Goal: Entertainment & Leisure: Browse casually

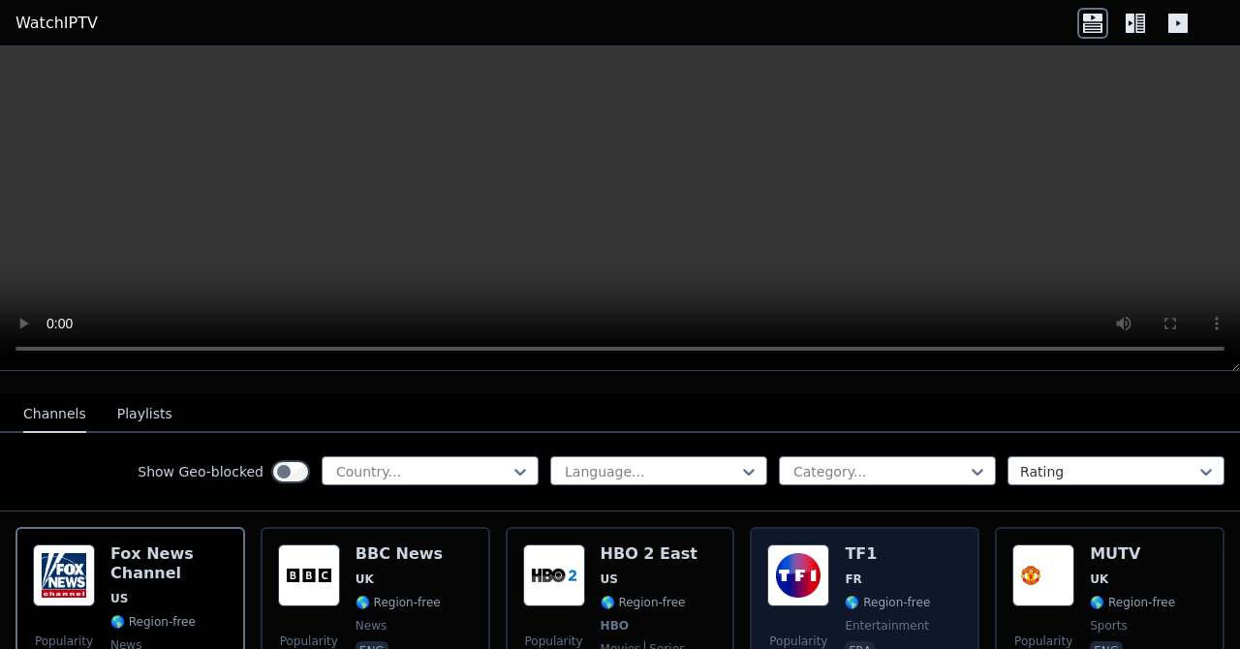
scroll to position [231, 0]
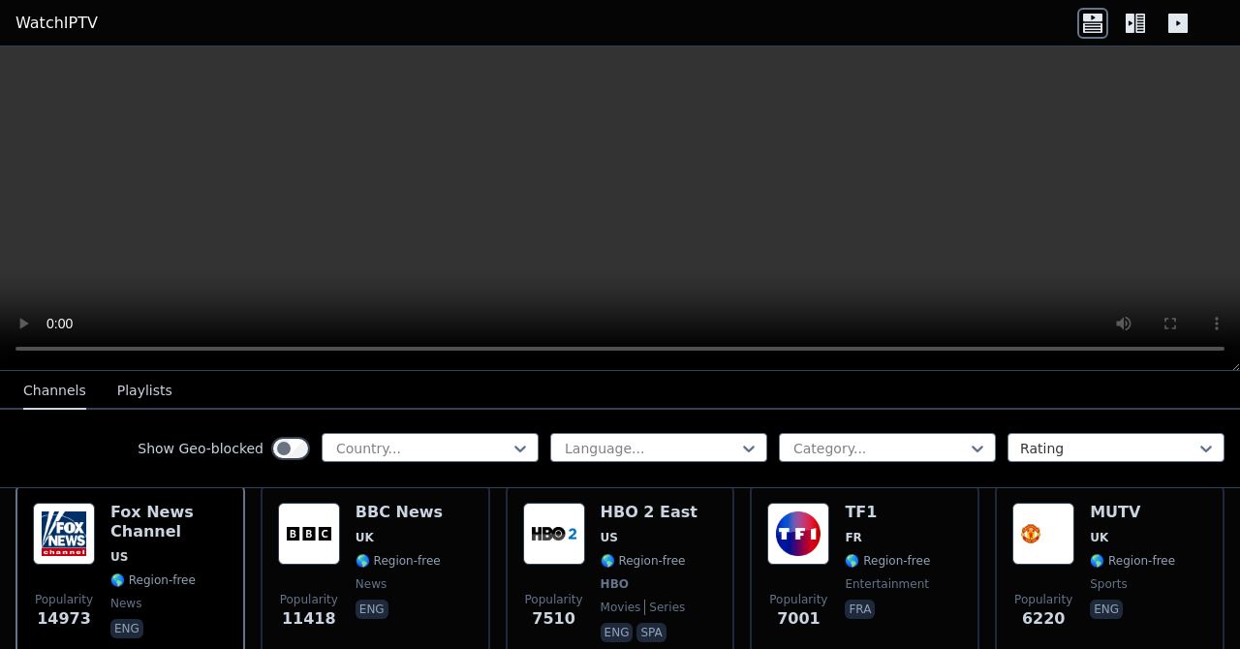
click at [1140, 26] on icon at bounding box center [1141, 23] width 10 height 19
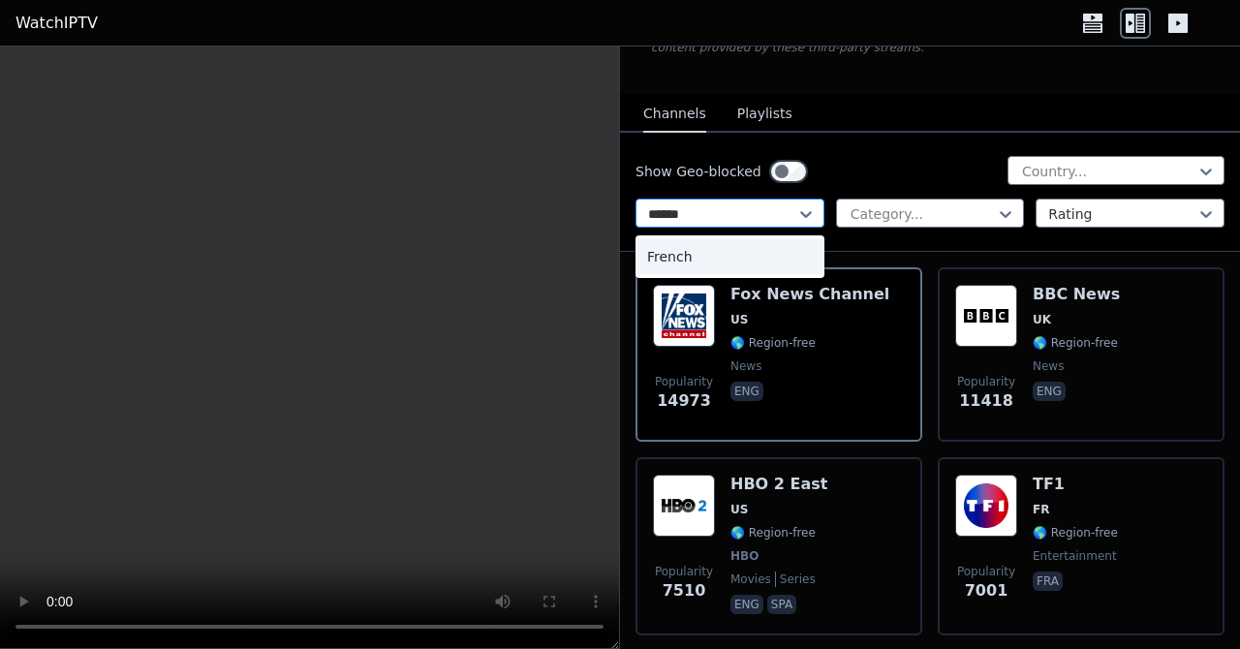
scroll to position [0, 0]
type input "******"
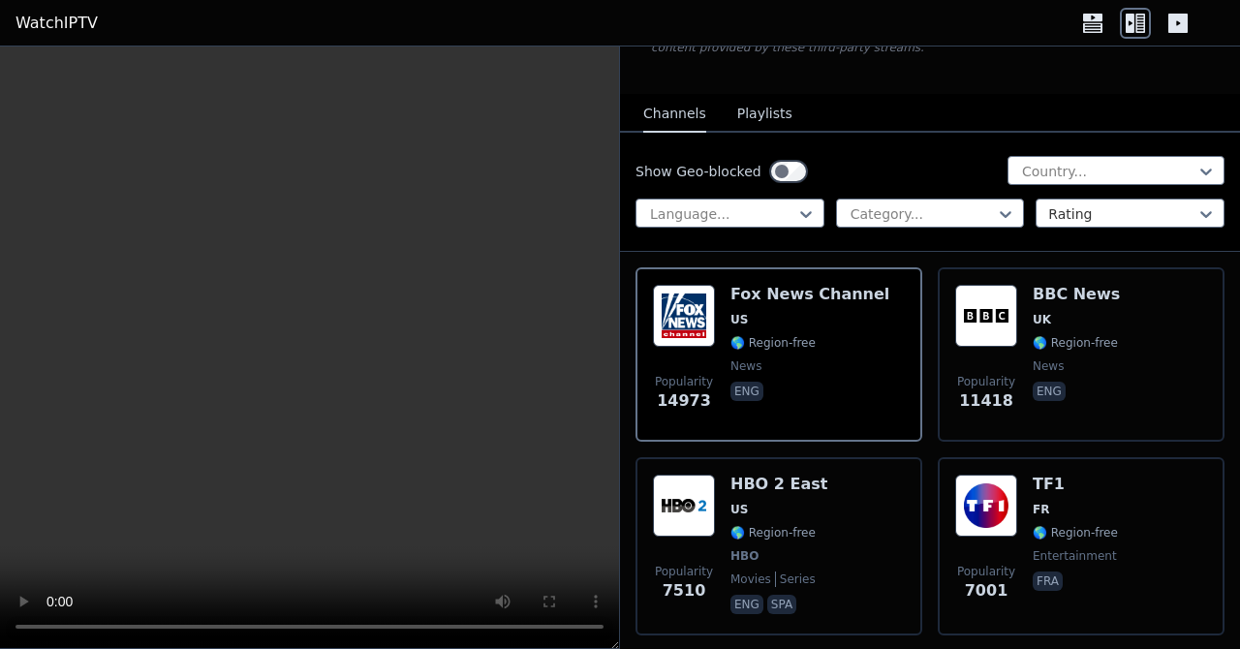
click at [886, 156] on div "Show Geo-blocked Country..." at bounding box center [930, 171] width 589 height 31
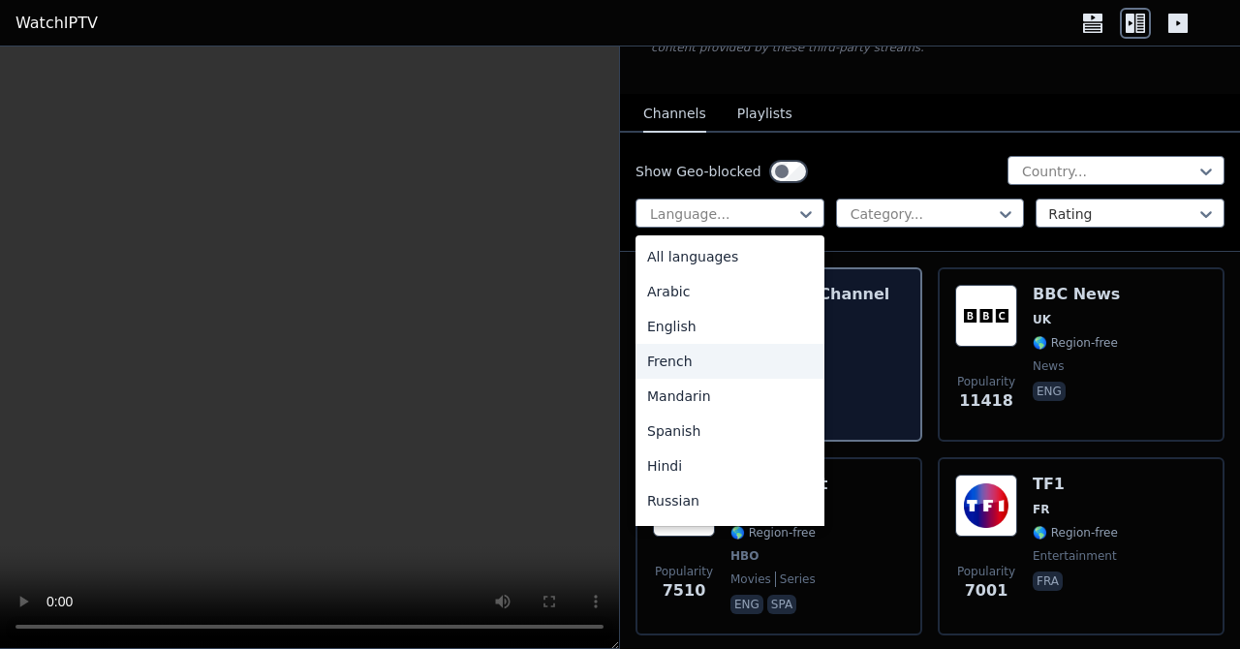
click at [697, 353] on div "French" at bounding box center [730, 361] width 189 height 35
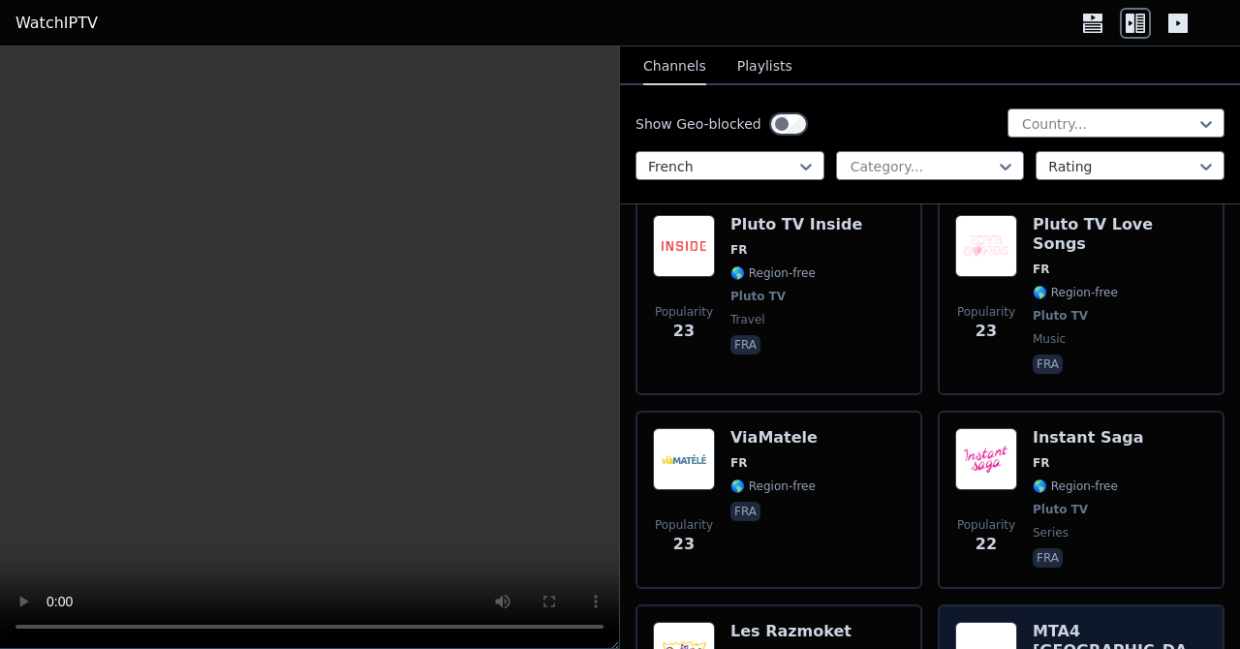
scroll to position [23590, 0]
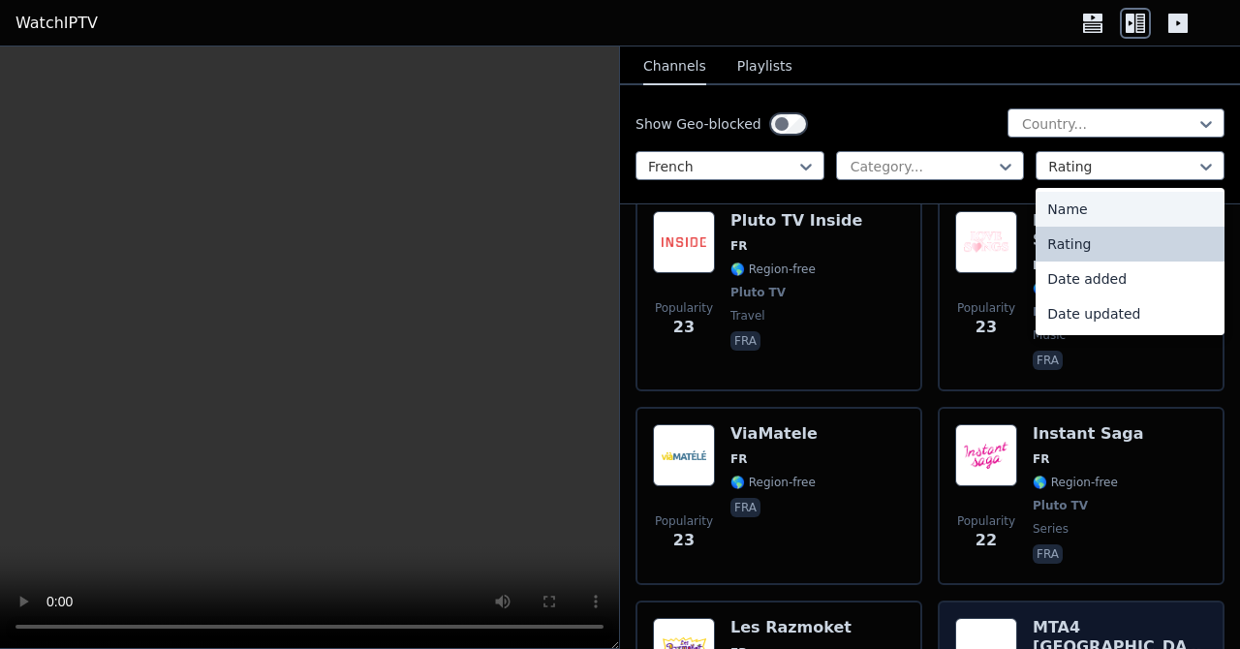
click at [1097, 213] on div "Name" at bounding box center [1130, 209] width 189 height 35
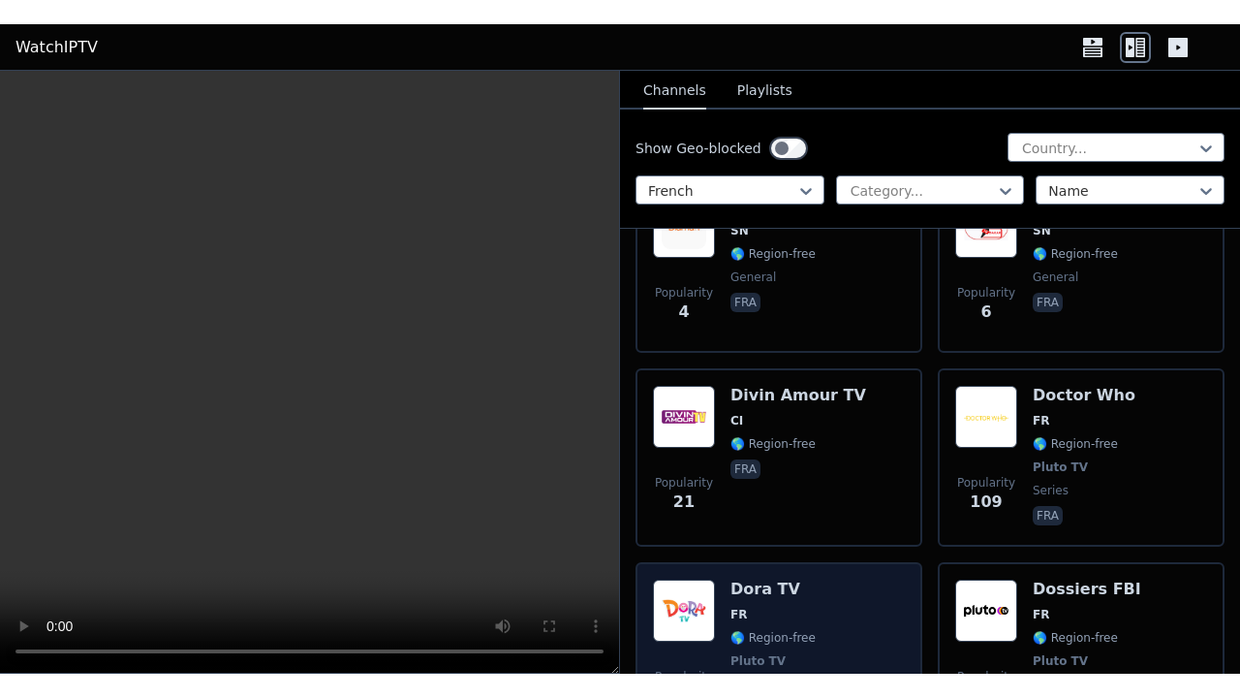
scroll to position [9050, 0]
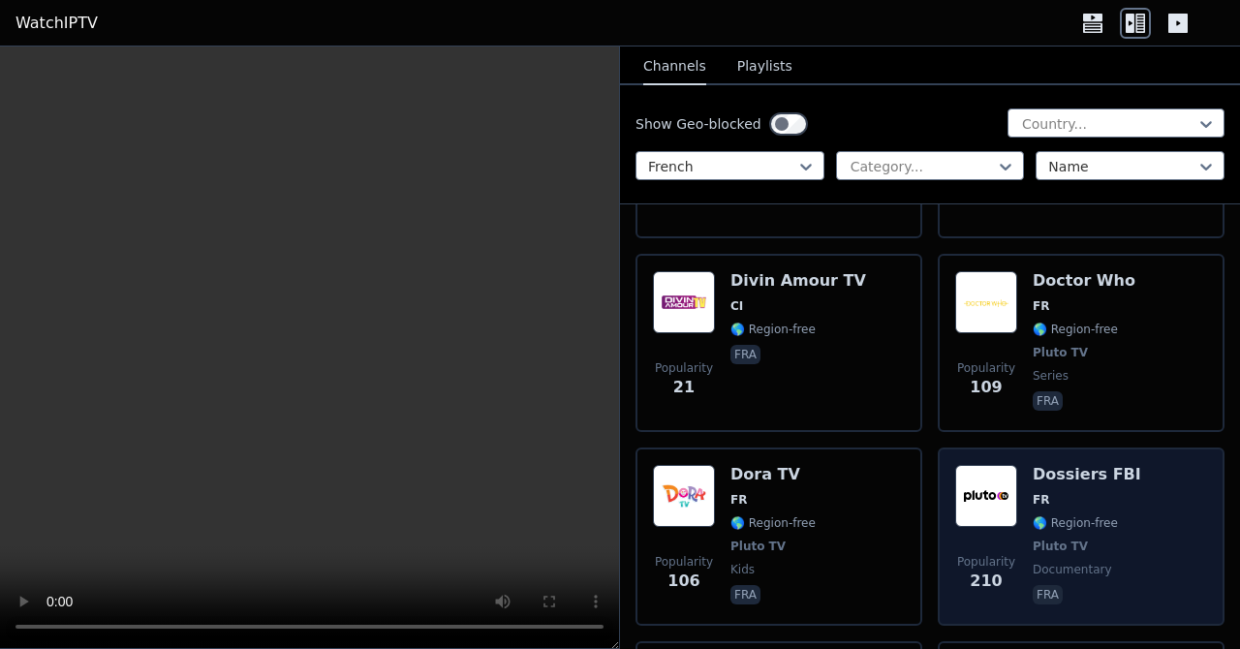
click at [1111, 465] on div "Dossiers FBI FR 🌎 Region-free Pluto TV documentary fra" at bounding box center [1087, 536] width 109 height 143
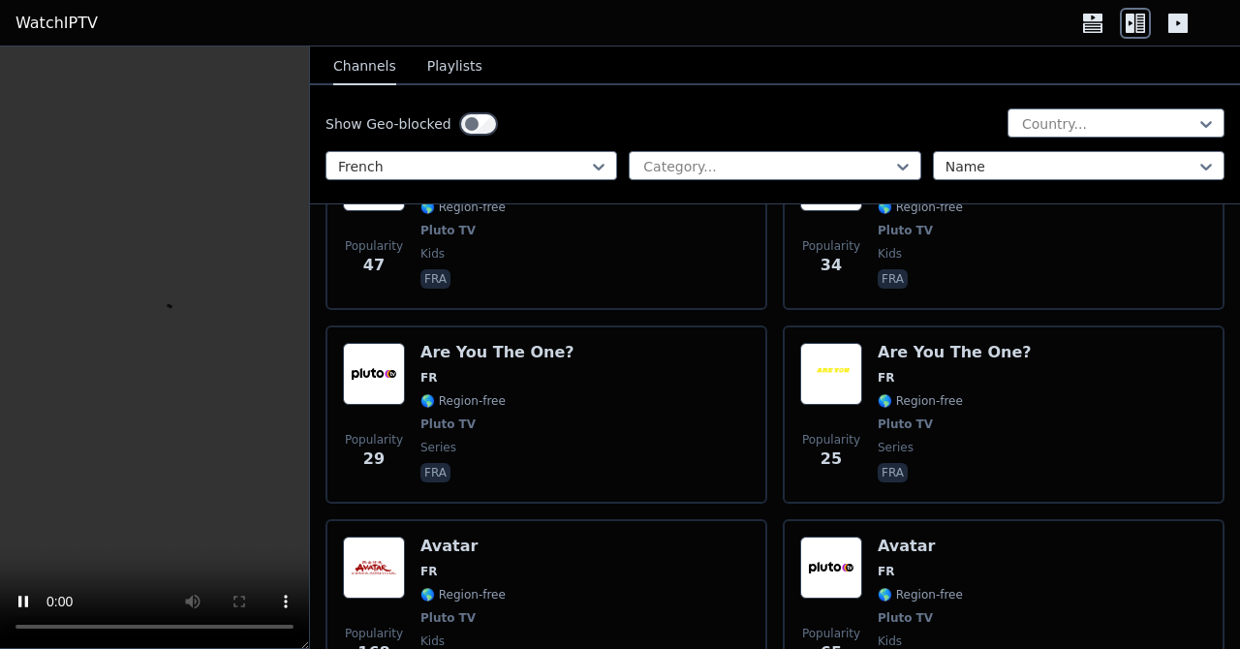
scroll to position [1956, 0]
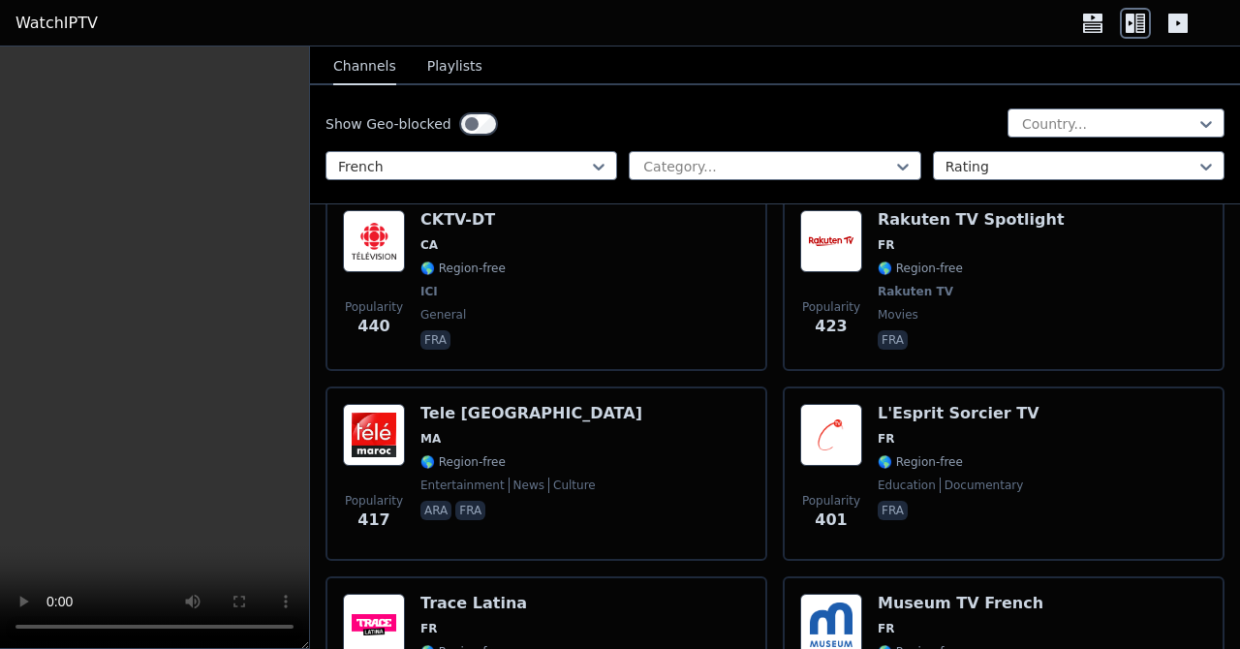
scroll to position [1952, 0]
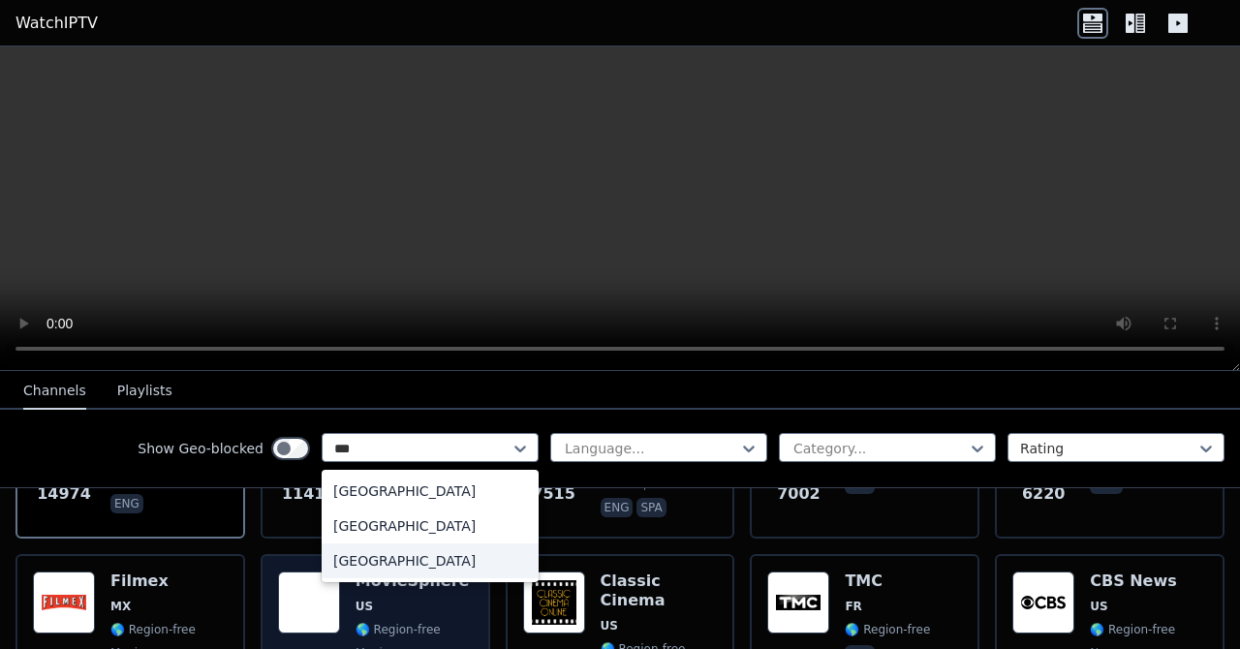
click at [381, 565] on div "[GEOGRAPHIC_DATA]" at bounding box center [430, 561] width 217 height 35
type input "***"
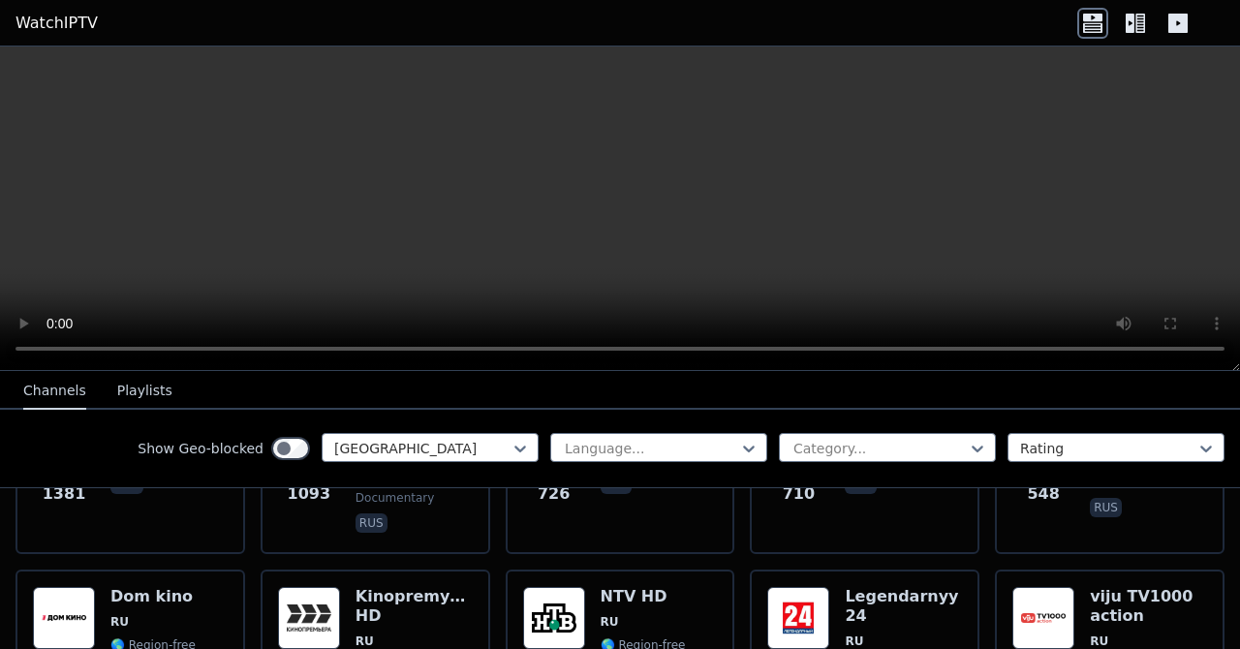
click at [1132, 28] on icon at bounding box center [1130, 23] width 9 height 19
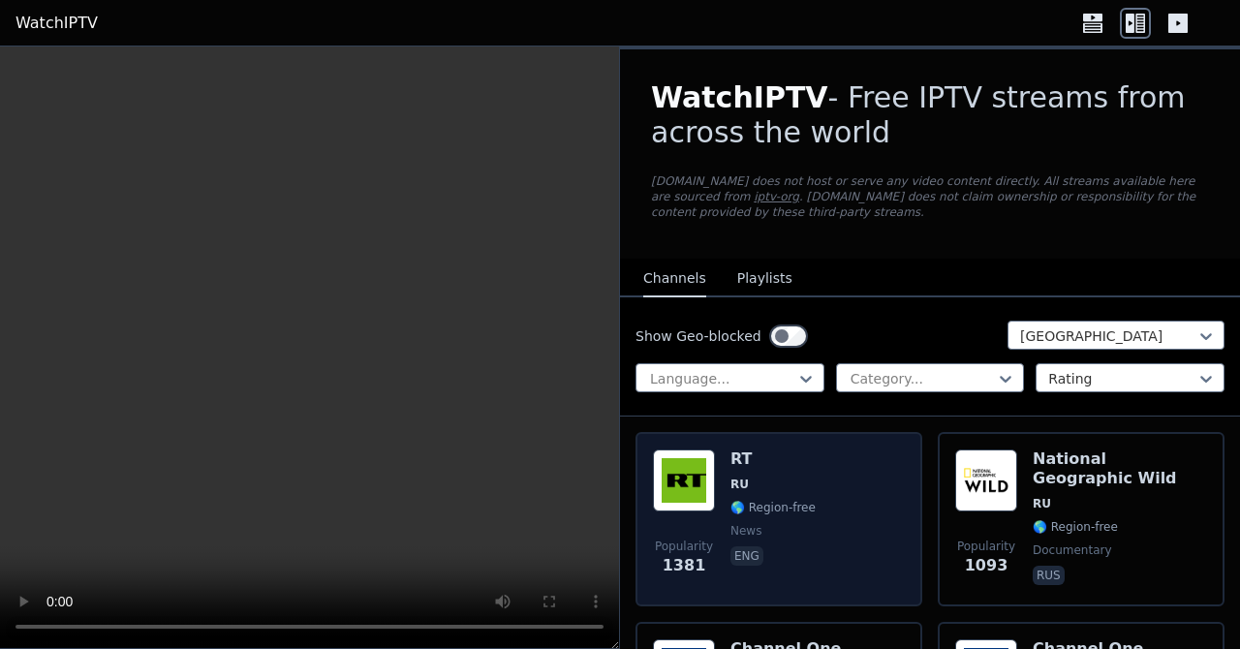
click at [807, 496] on div "Popularity 1381 RT RU 🌎 Region-free news eng" at bounding box center [779, 520] width 252 height 140
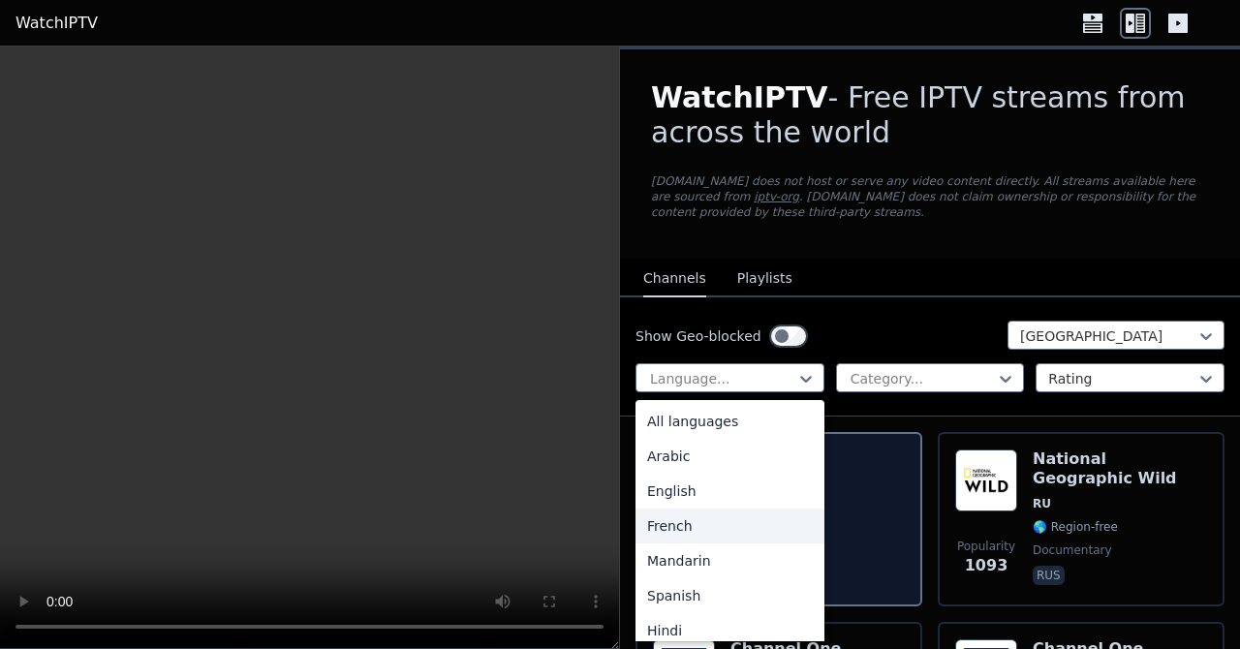
click at [695, 528] on div "French" at bounding box center [730, 526] width 189 height 35
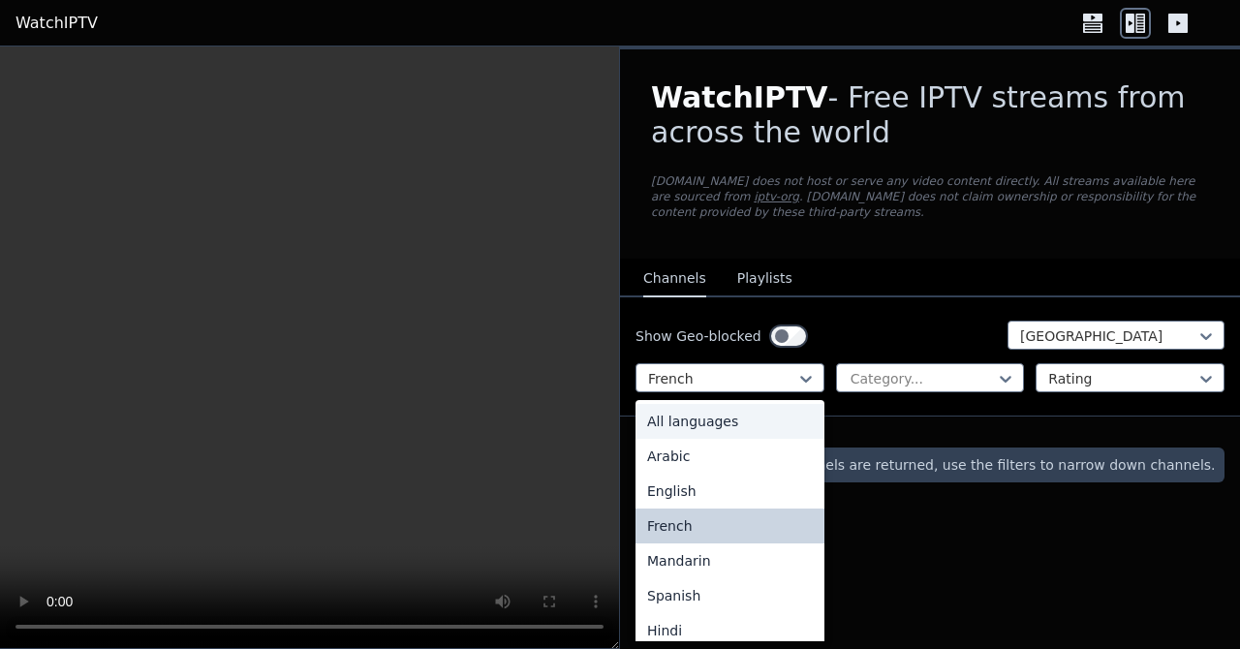
click at [730, 432] on div "All languages" at bounding box center [730, 421] width 189 height 35
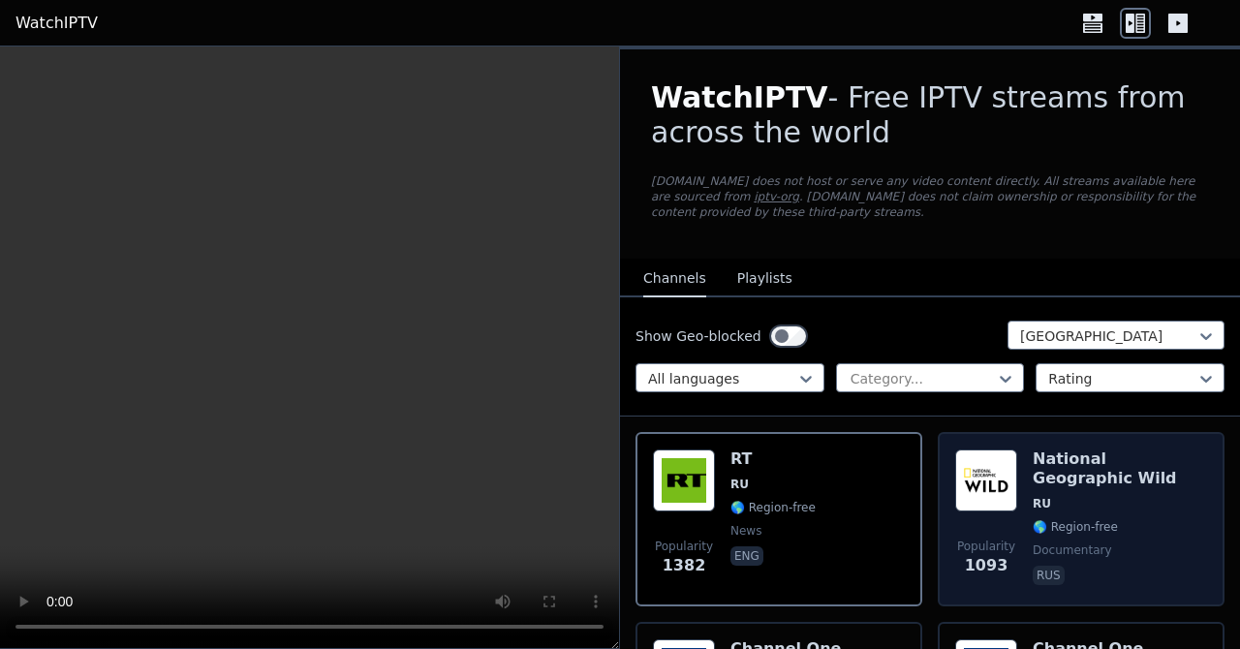
click at [989, 480] on img at bounding box center [986, 481] width 62 height 62
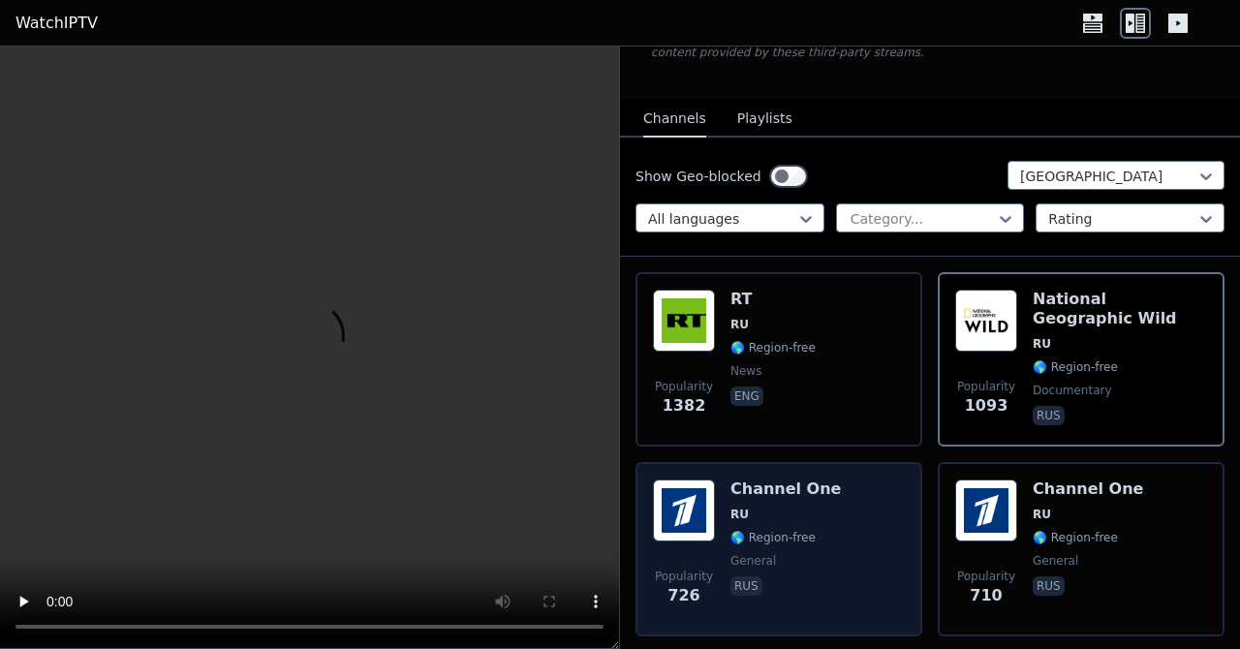
scroll to position [170, 0]
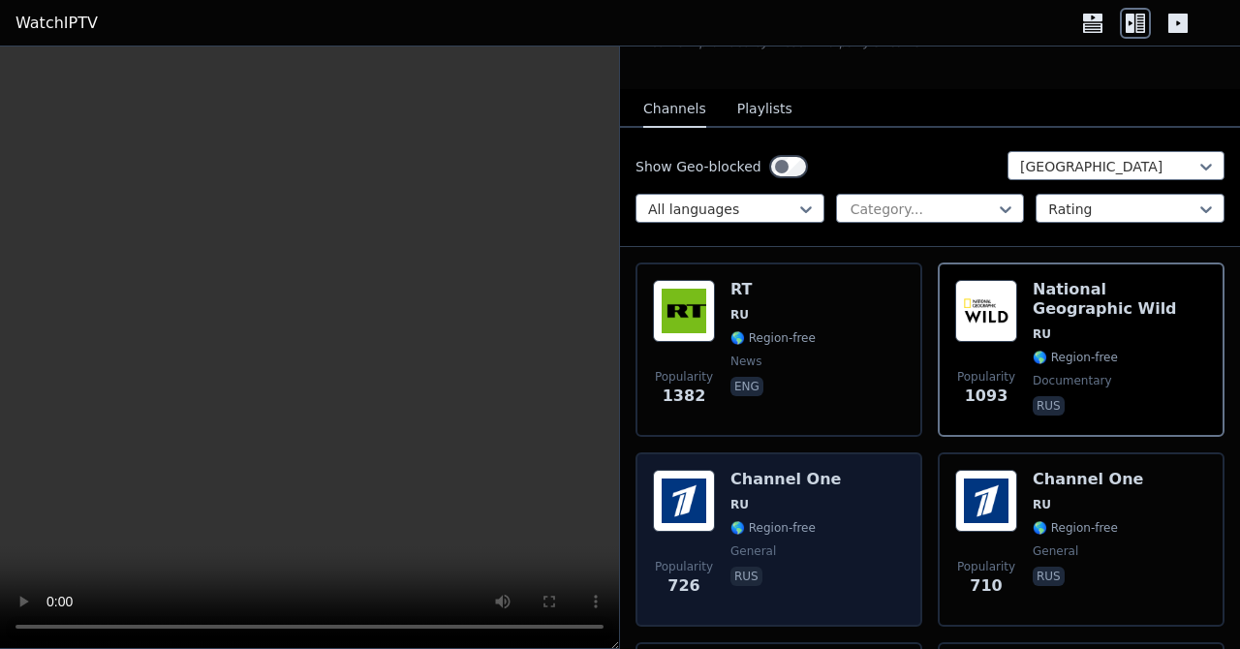
click at [771, 526] on span "🌎 Region-free" at bounding box center [773, 528] width 85 height 16
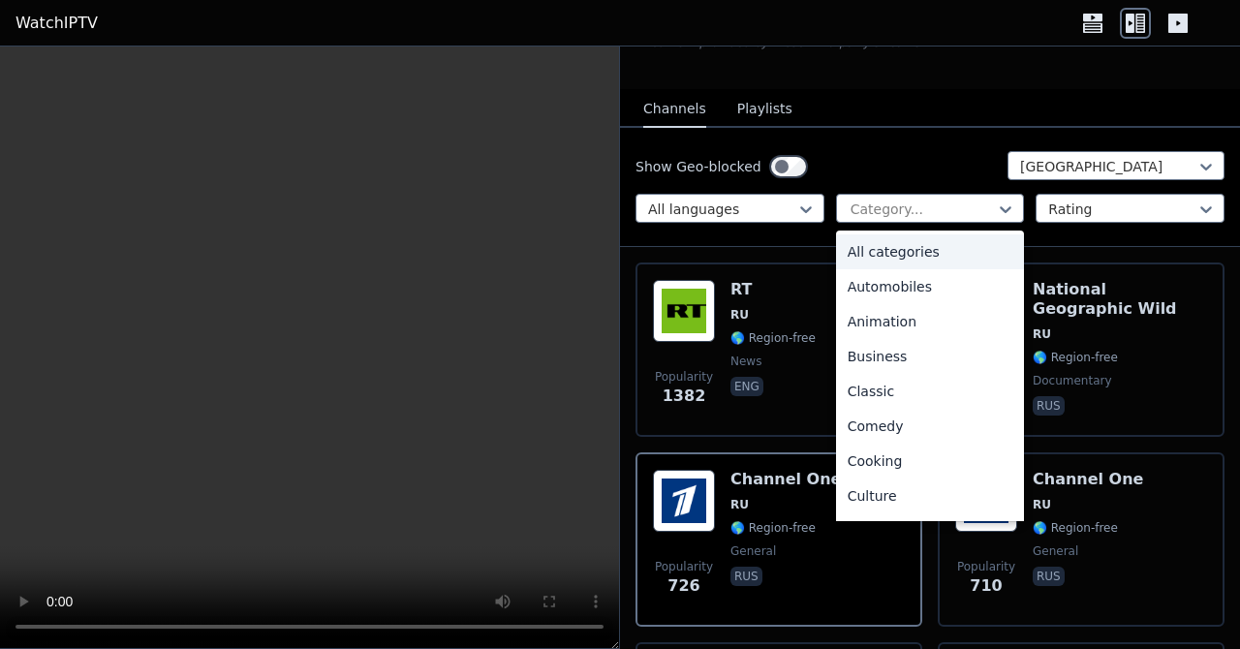
click at [900, 261] on div "All categories" at bounding box center [930, 251] width 189 height 35
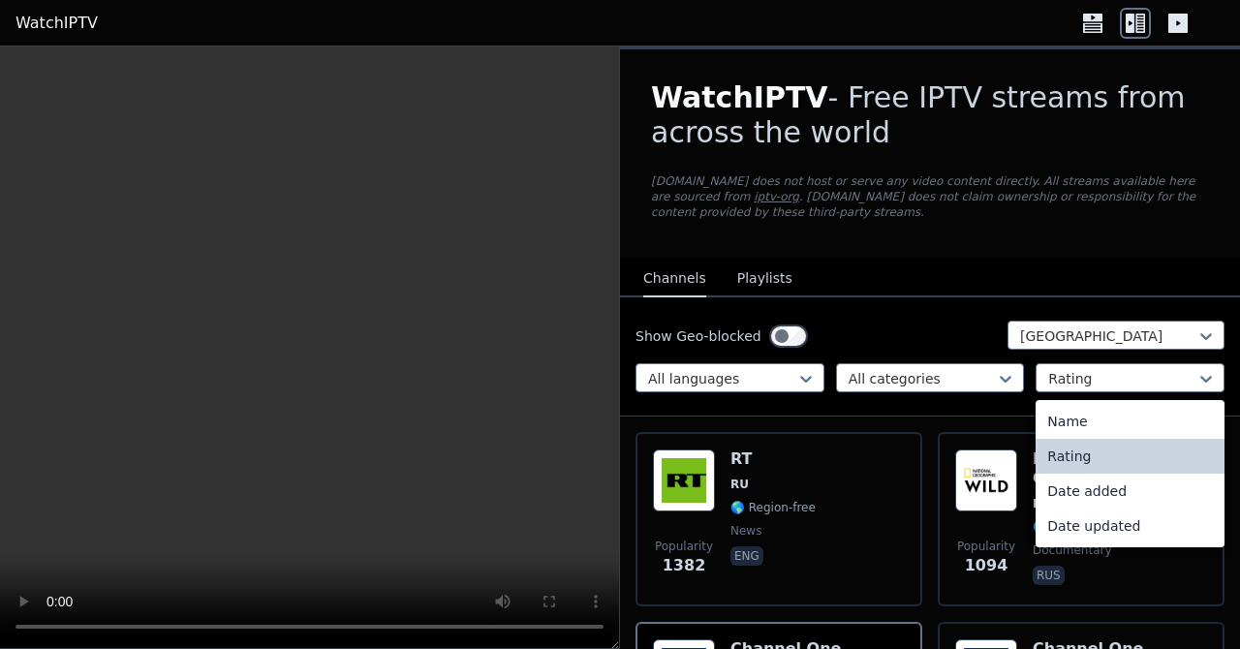
click at [1078, 460] on div "Rating" at bounding box center [1130, 456] width 189 height 35
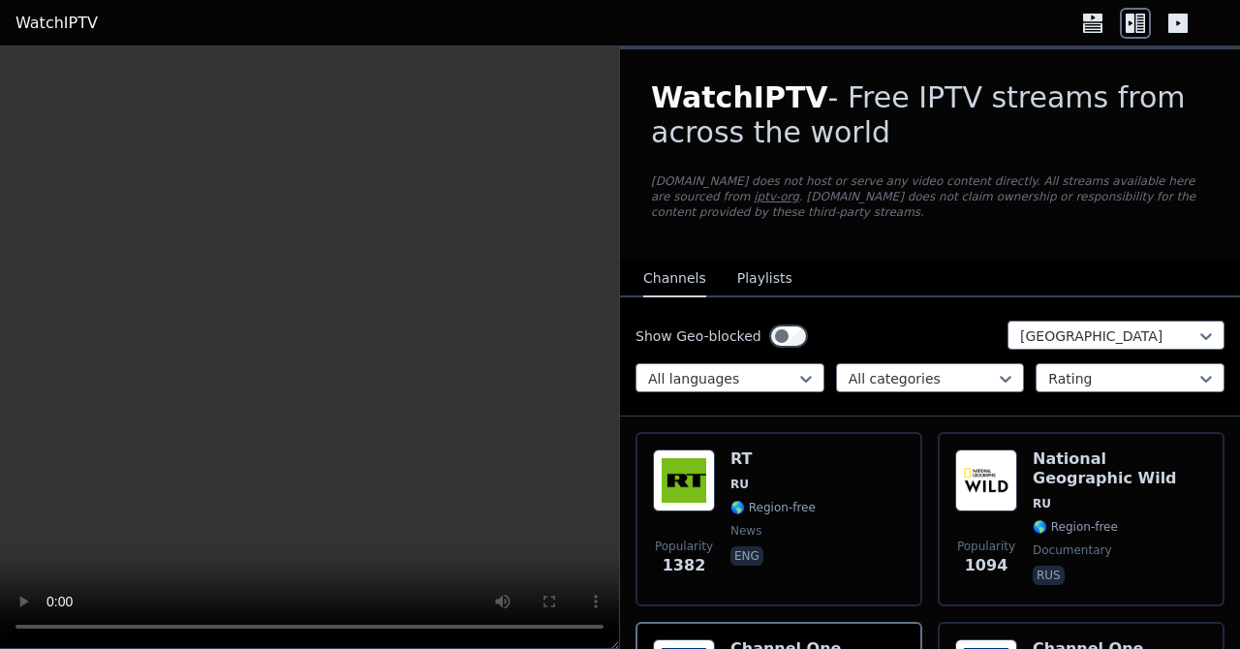
click at [771, 293] on button "Playlists" at bounding box center [764, 279] width 55 height 37
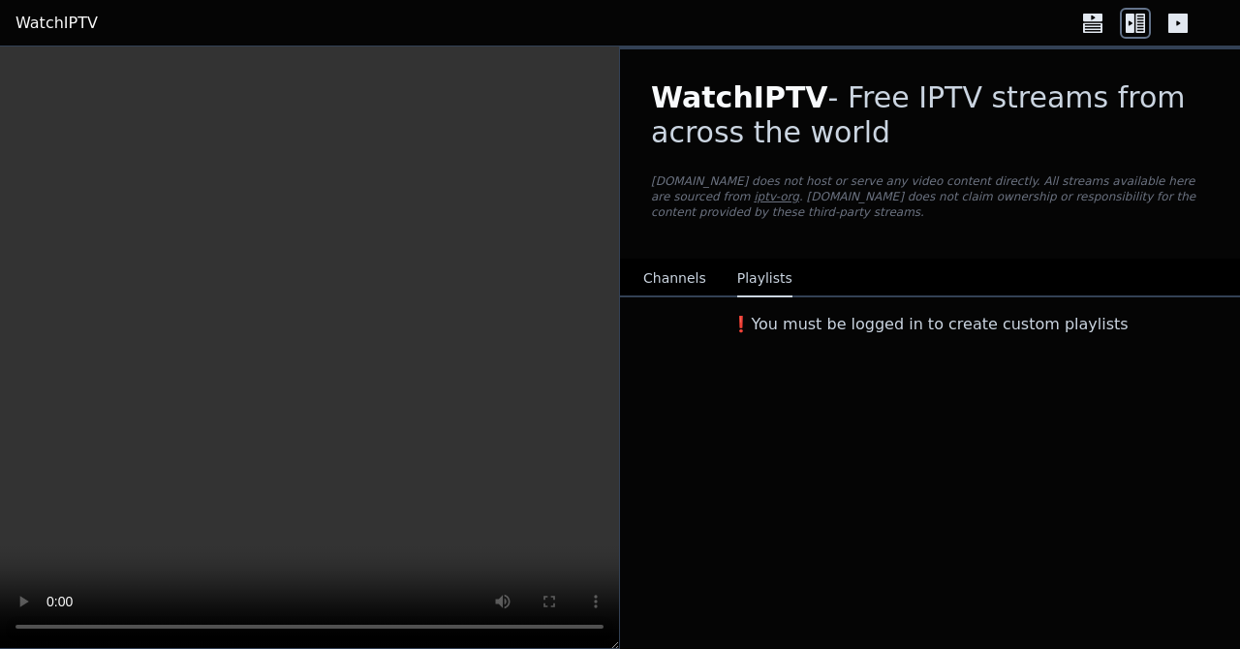
click at [644, 284] on button "Channels" at bounding box center [674, 279] width 63 height 37
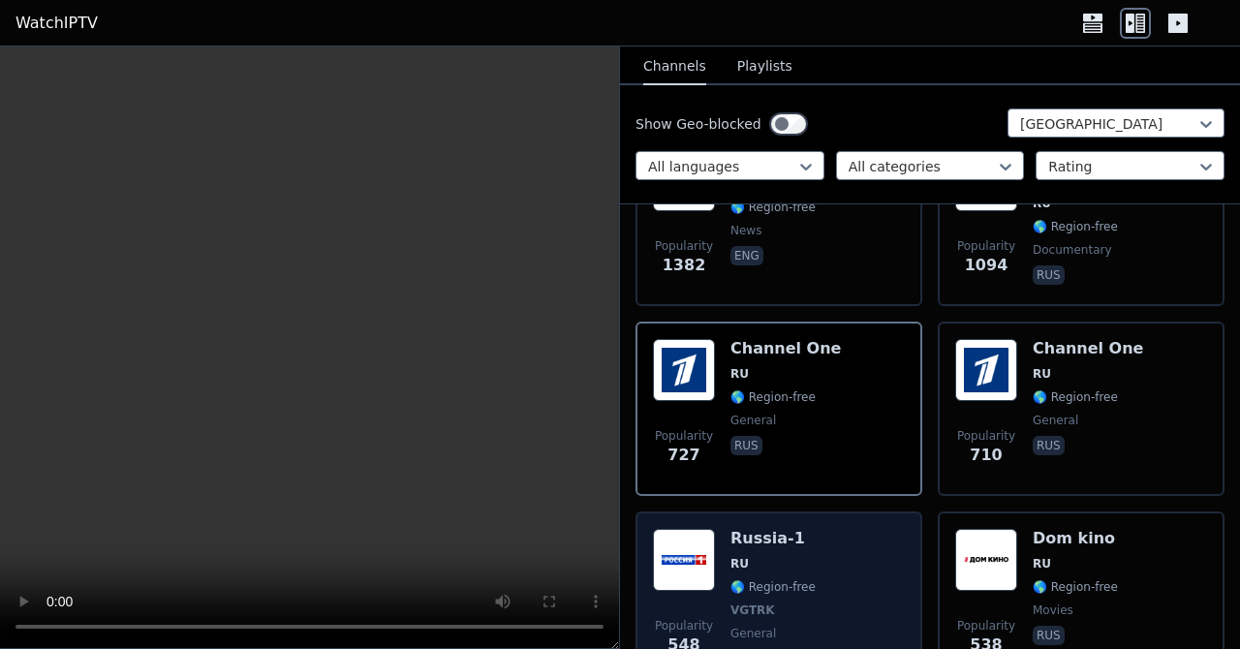
scroll to position [433, 0]
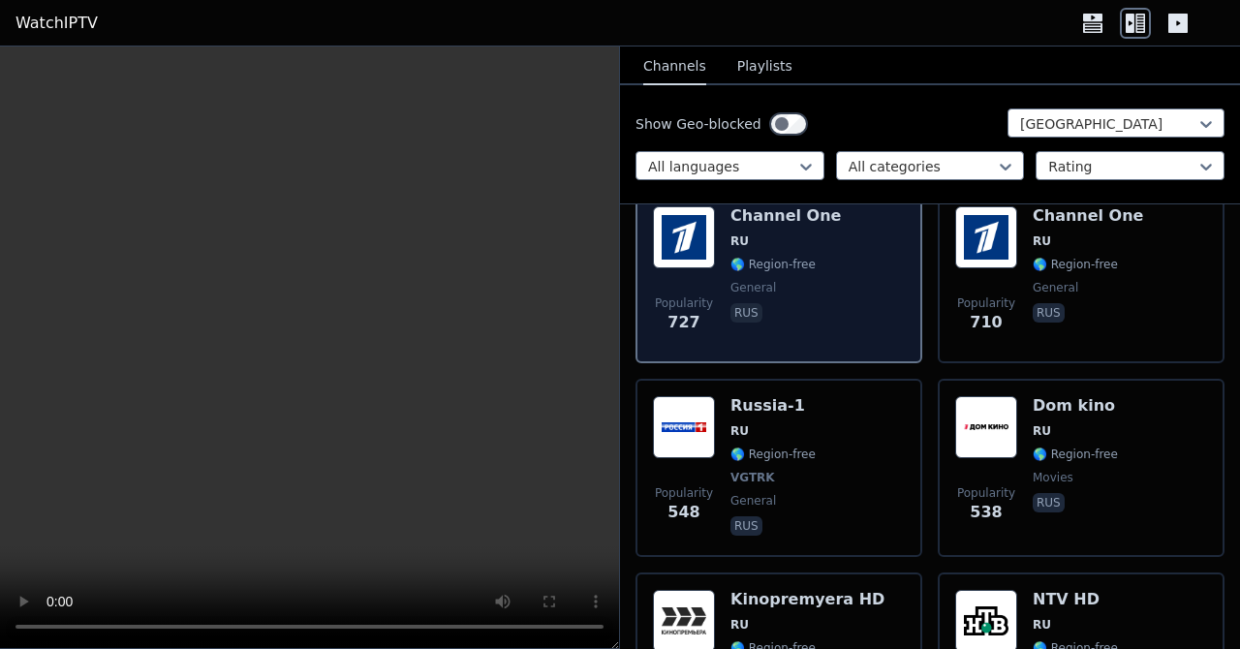
click at [793, 297] on div "Channel One RU 🌎 Region-free general rus" at bounding box center [786, 276] width 110 height 140
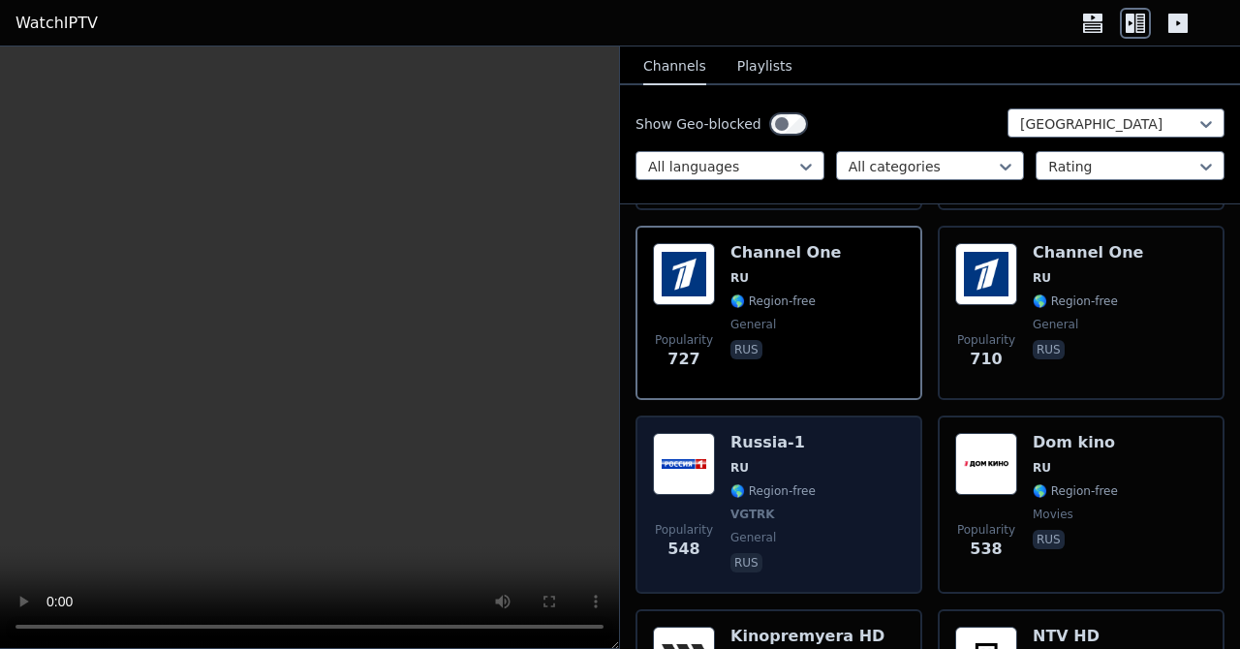
scroll to position [394, 0]
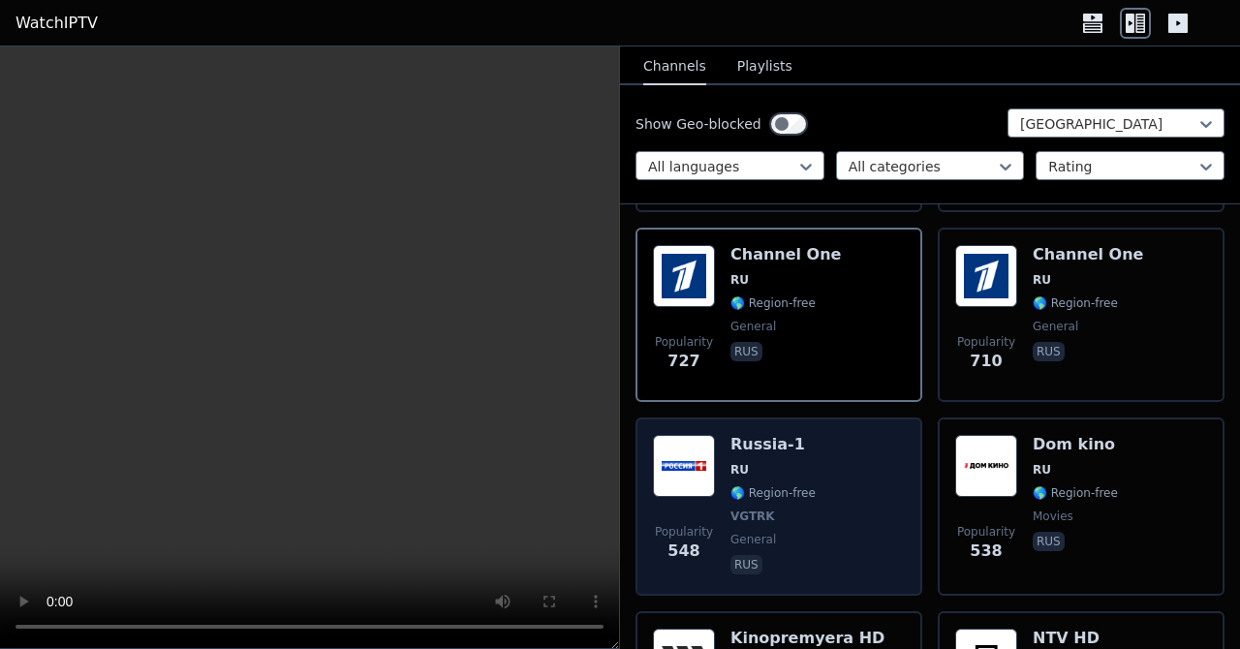
click at [797, 462] on span "RU" at bounding box center [773, 470] width 85 height 16
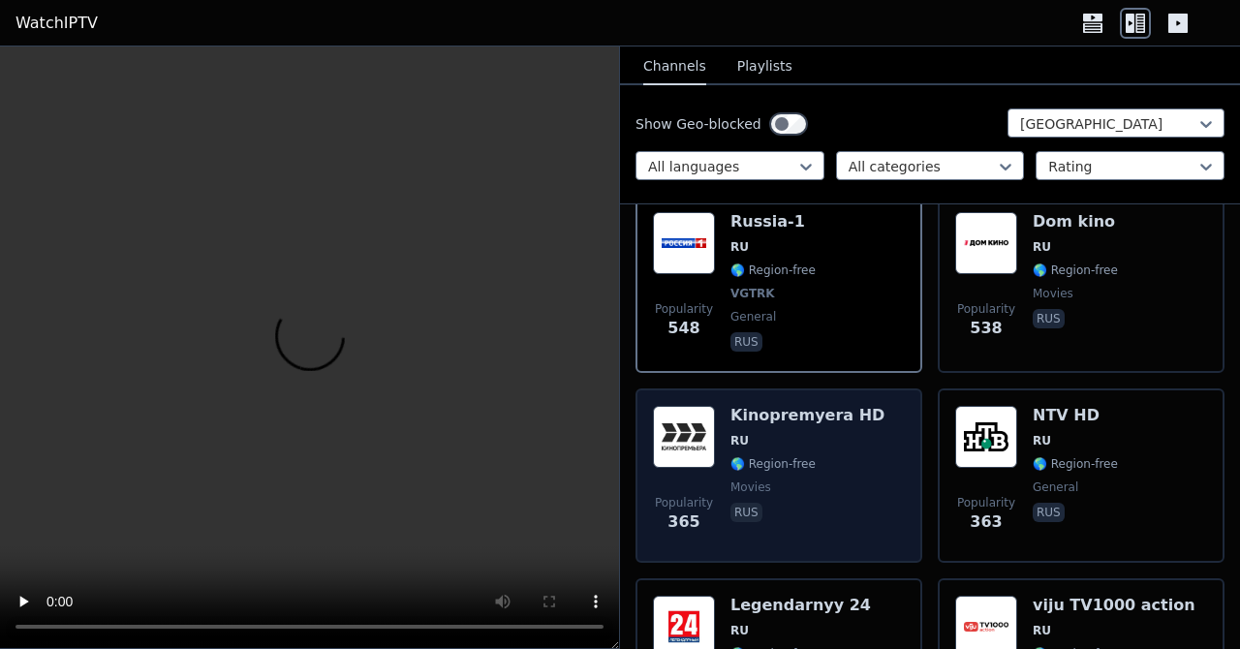
scroll to position [567, 0]
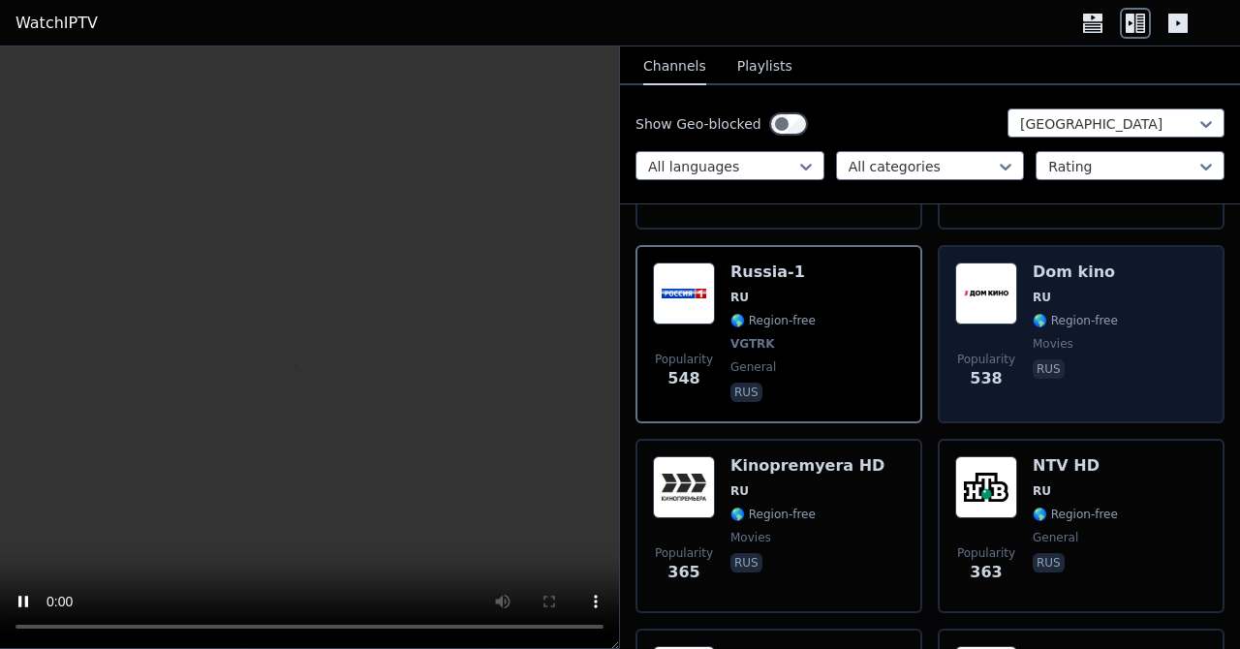
click at [1014, 287] on img at bounding box center [986, 294] width 62 height 62
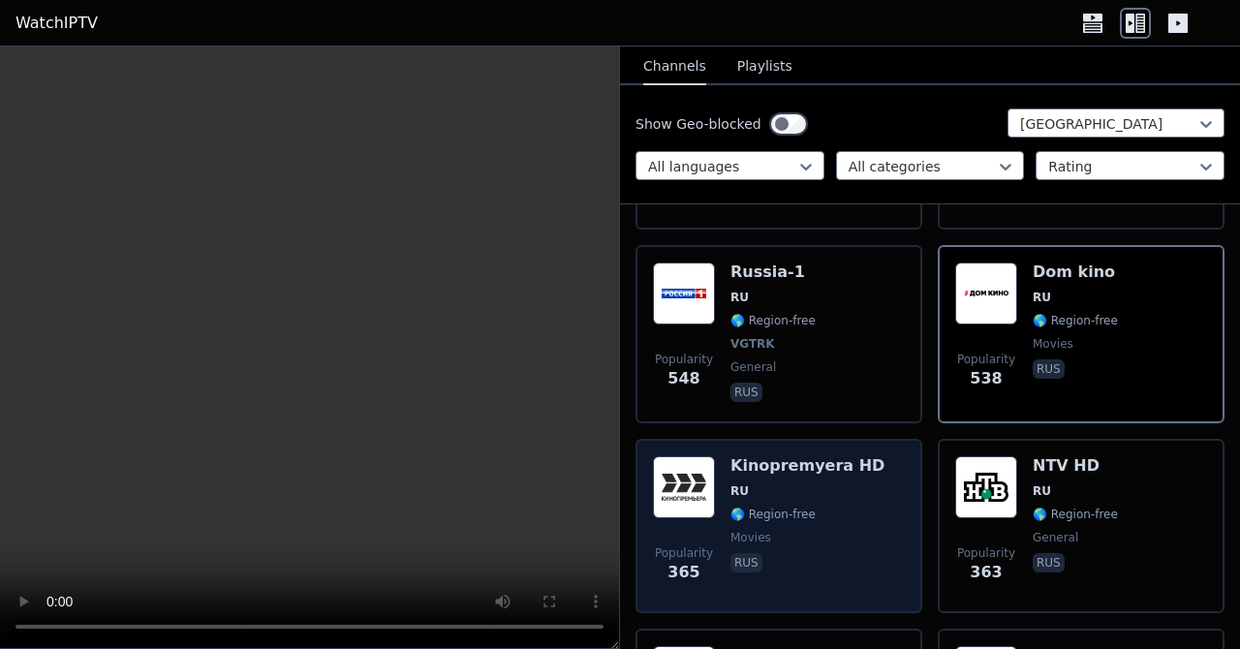
click at [686, 501] on img at bounding box center [684, 487] width 62 height 62
click at [684, 501] on img at bounding box center [684, 487] width 62 height 62
click at [681, 502] on img at bounding box center [684, 487] width 62 height 62
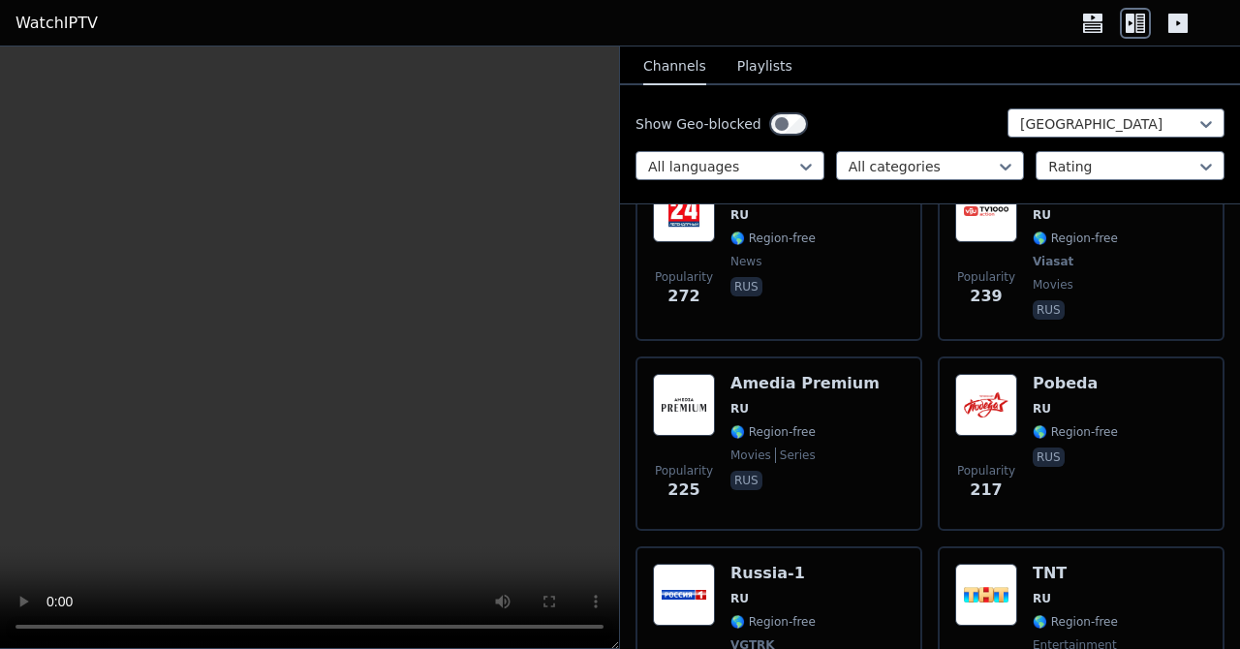
scroll to position [1092, 0]
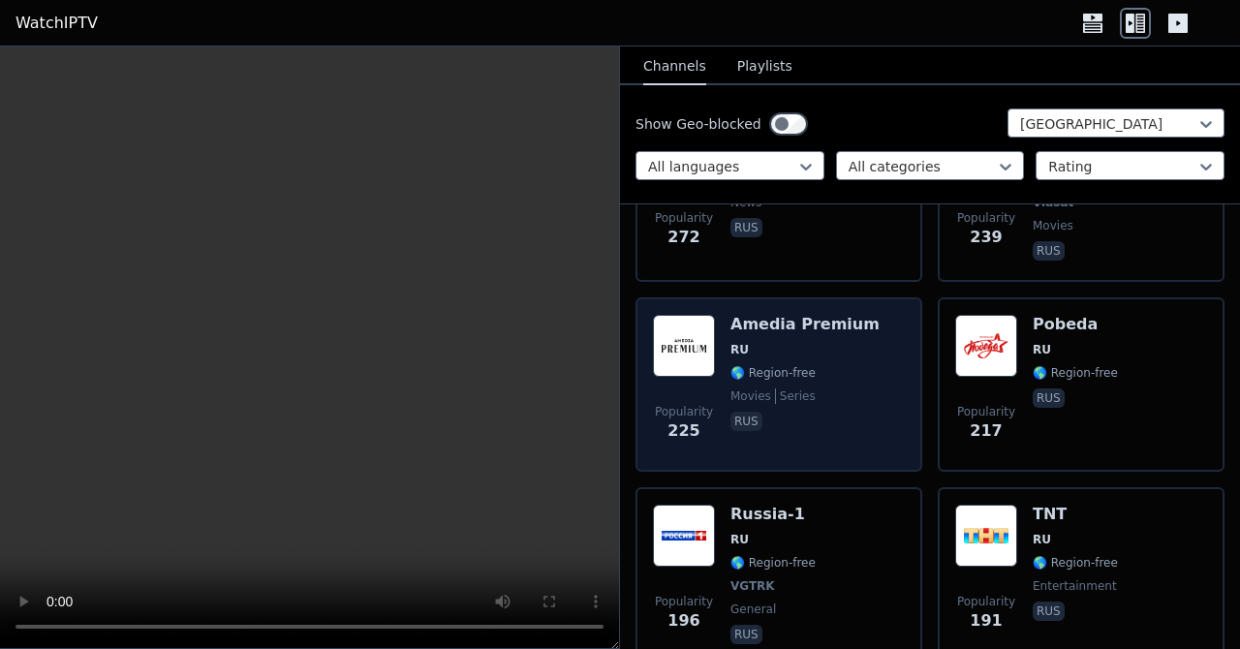
click at [696, 382] on div "Popularity 225" at bounding box center [684, 385] width 62 height 140
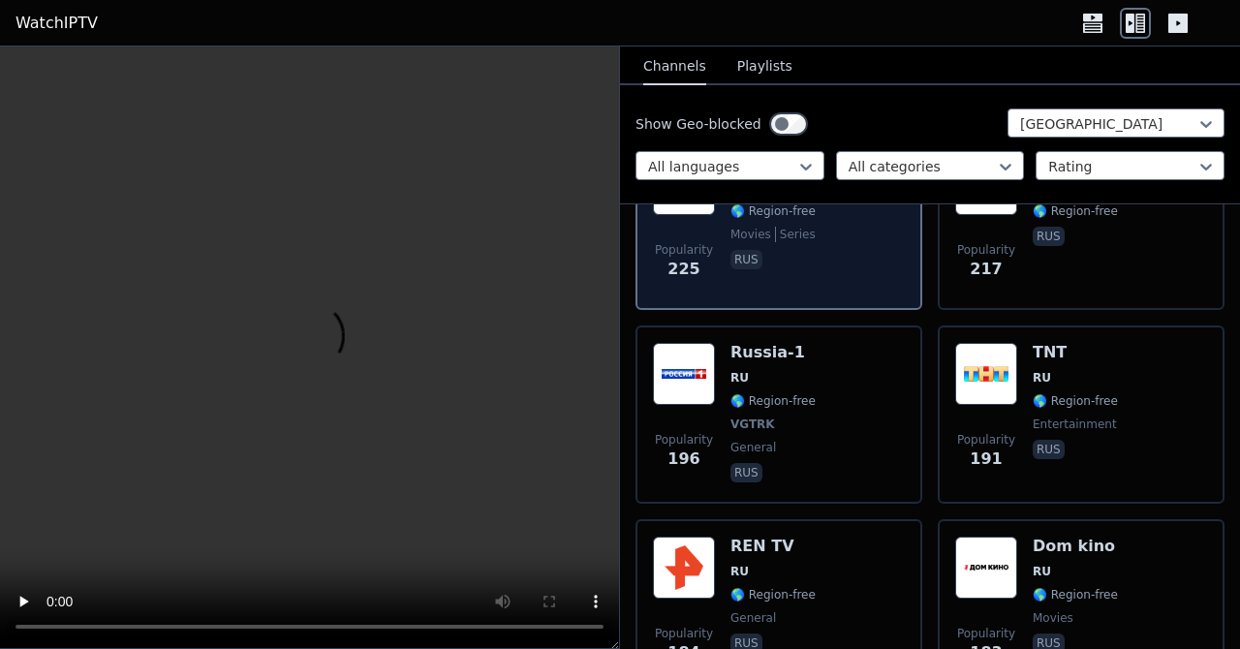
scroll to position [1390, 0]
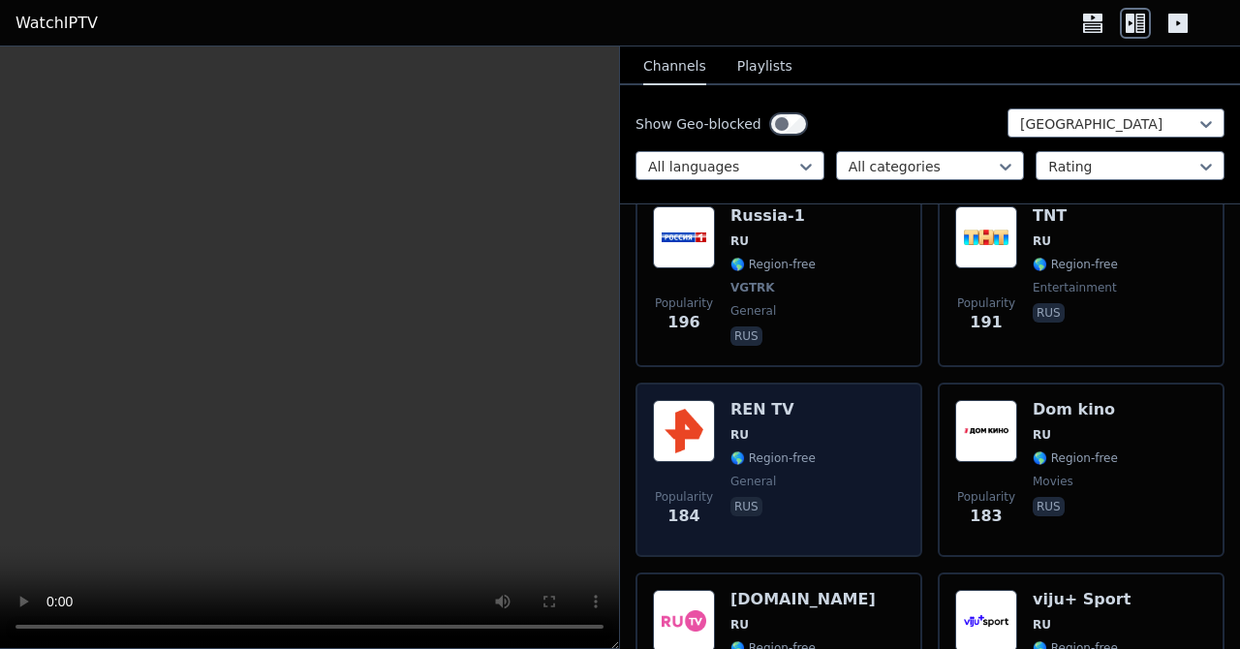
click at [781, 434] on span "RU" at bounding box center [773, 435] width 85 height 16
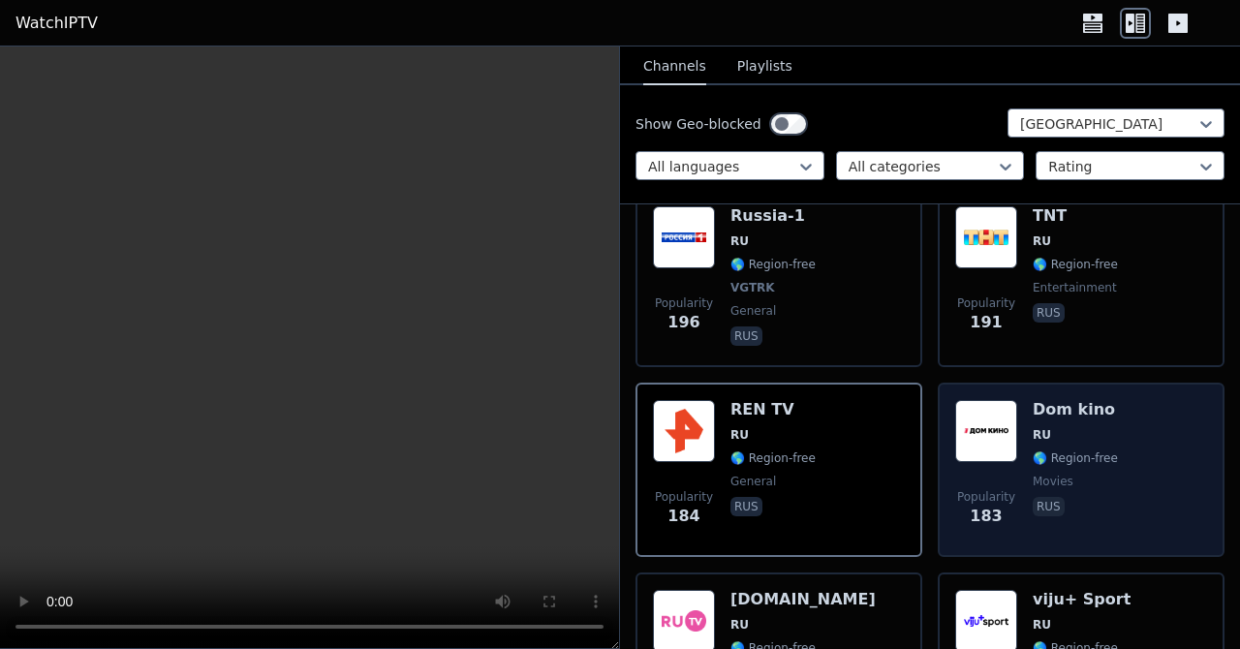
click at [1011, 441] on img at bounding box center [986, 431] width 62 height 62
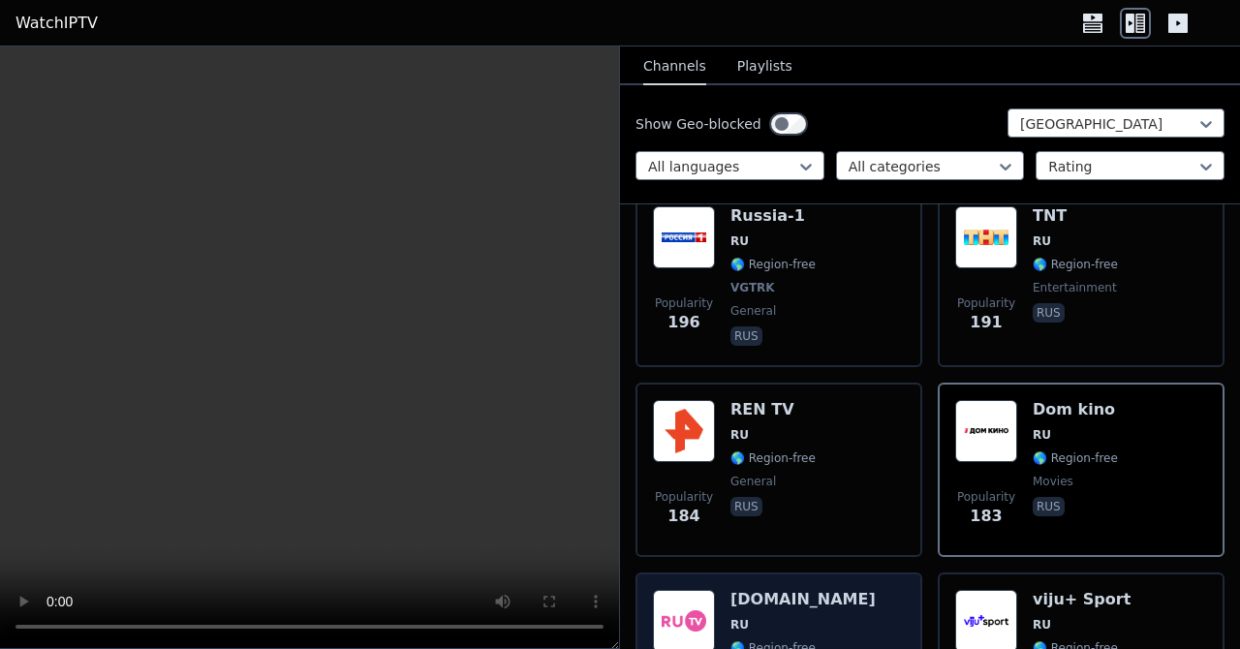
click at [785, 614] on div "[DOMAIN_NAME] RU 🌎 Region-free music rus" at bounding box center [803, 660] width 145 height 140
click at [785, 619] on span "RU" at bounding box center [803, 625] width 145 height 16
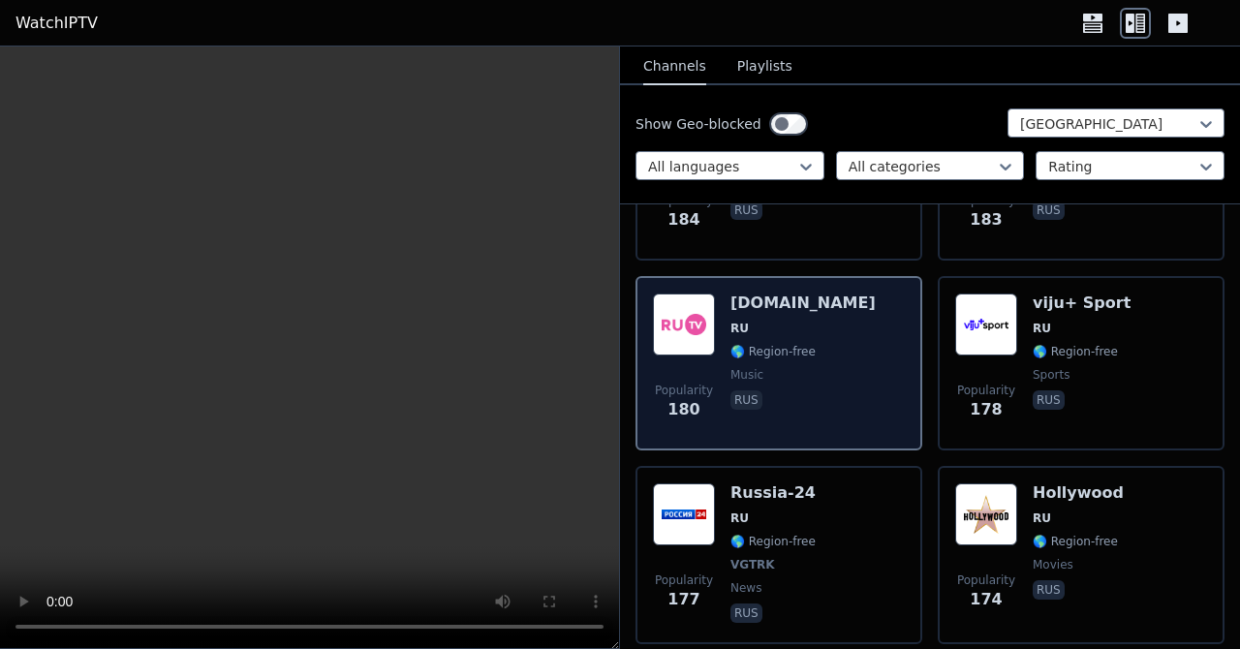
scroll to position [1690, 0]
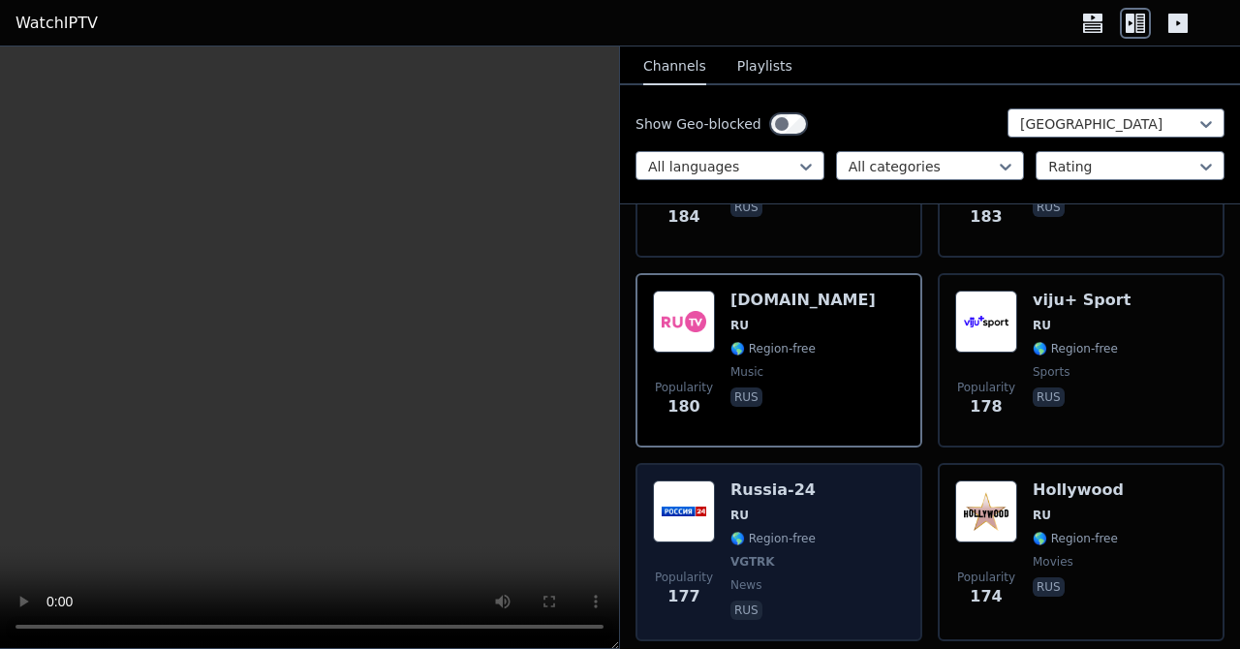
click at [799, 549] on div "Russia-24 RU 🌎 Region-free VGTRK news rus" at bounding box center [773, 552] width 85 height 143
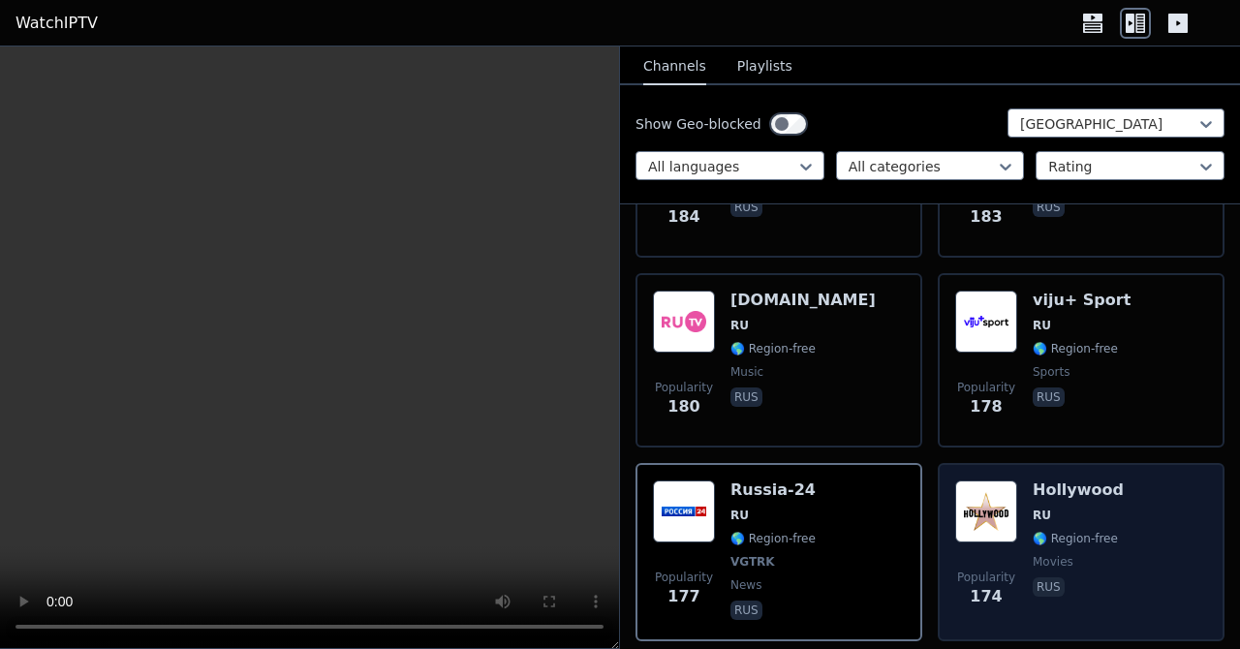
click at [1023, 526] on div "Popularity 174 Hollywood RU 🌎 Region-free movies rus" at bounding box center [1081, 552] width 252 height 143
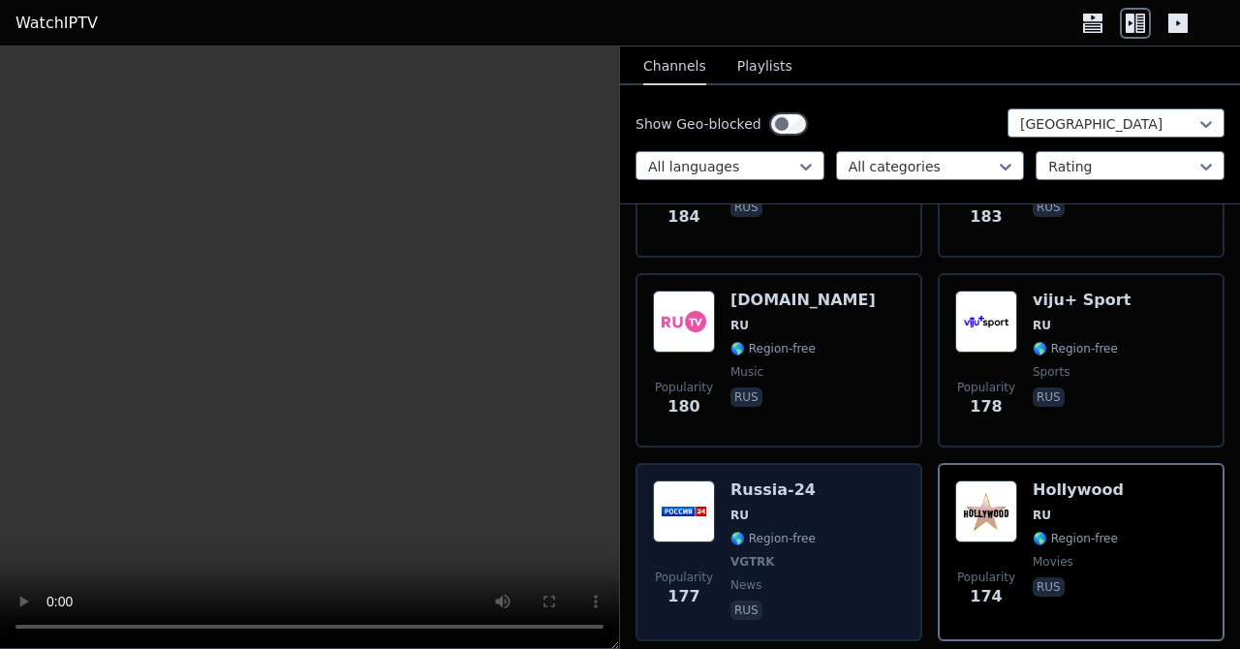
click at [708, 521] on img at bounding box center [684, 512] width 62 height 62
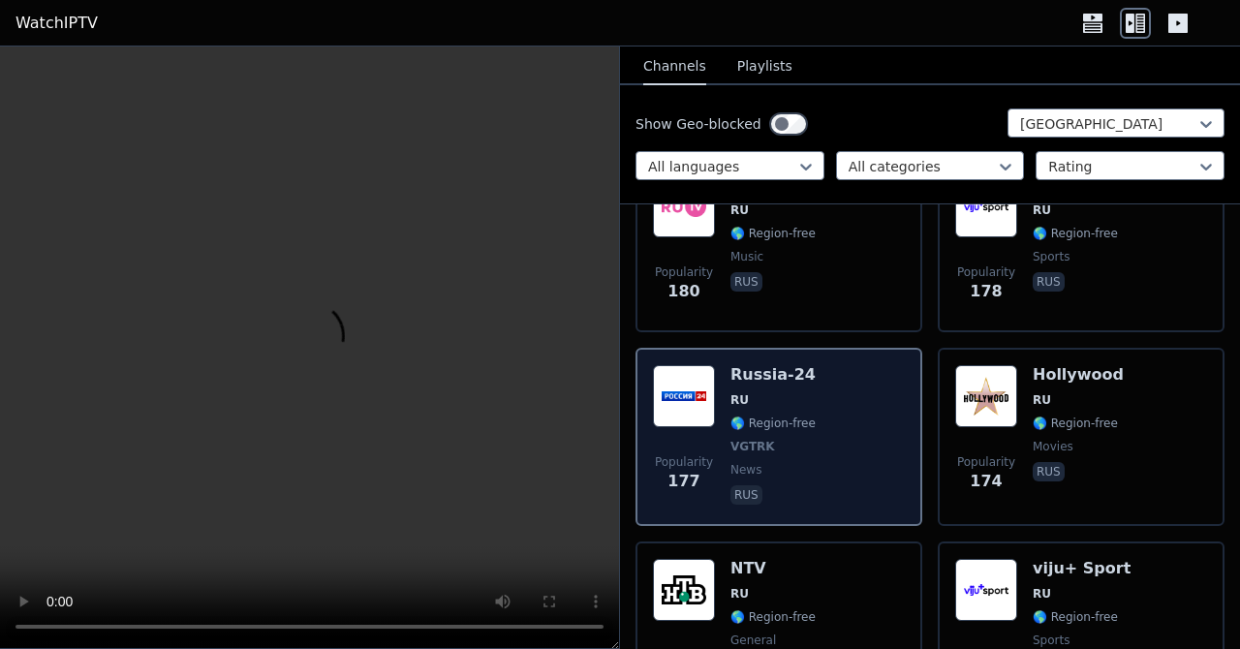
scroll to position [1981, 0]
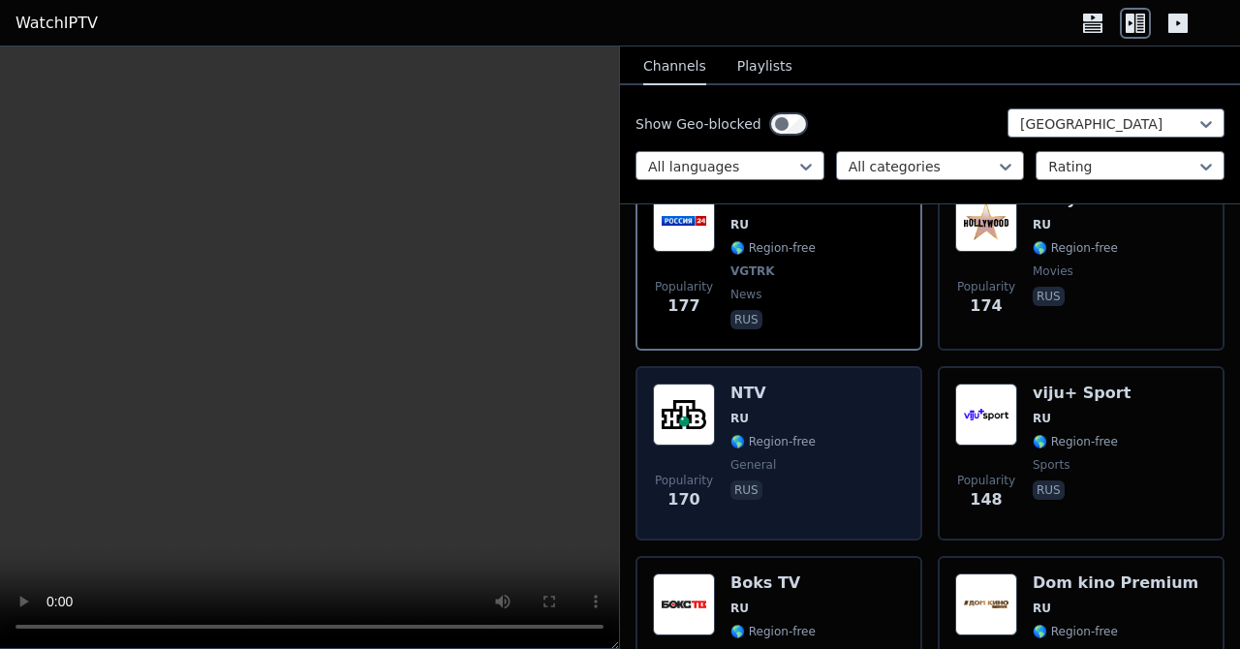
click at [776, 483] on span "rus" at bounding box center [773, 492] width 85 height 23
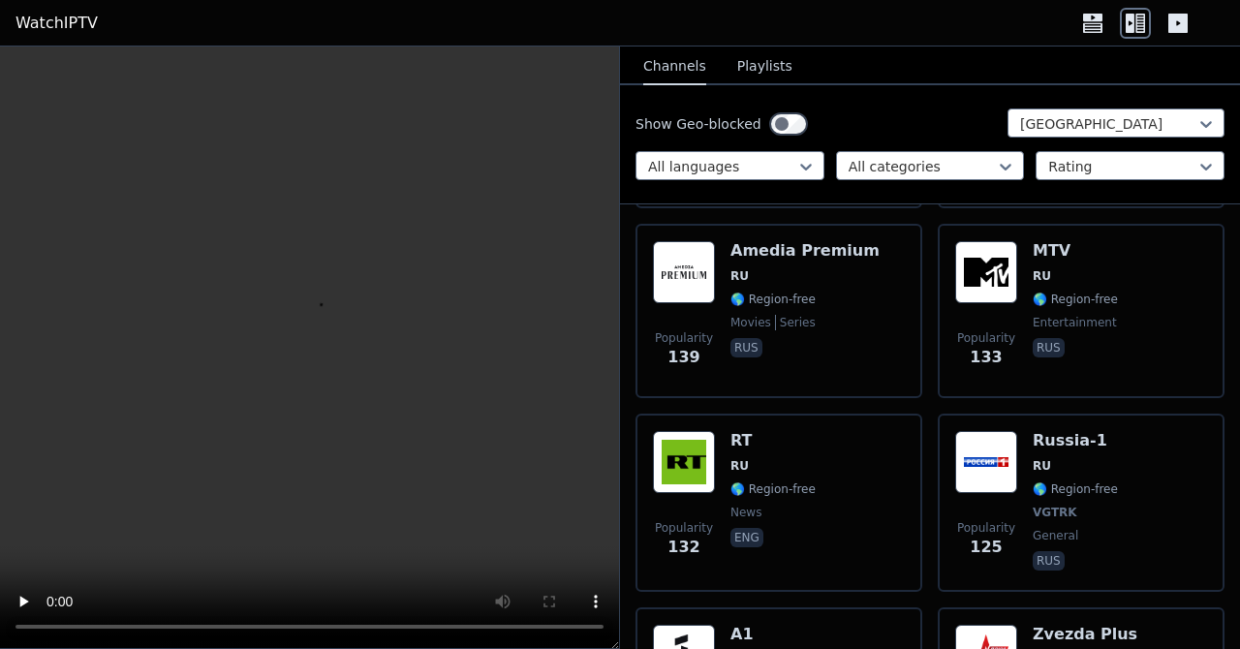
scroll to position [2502, 0]
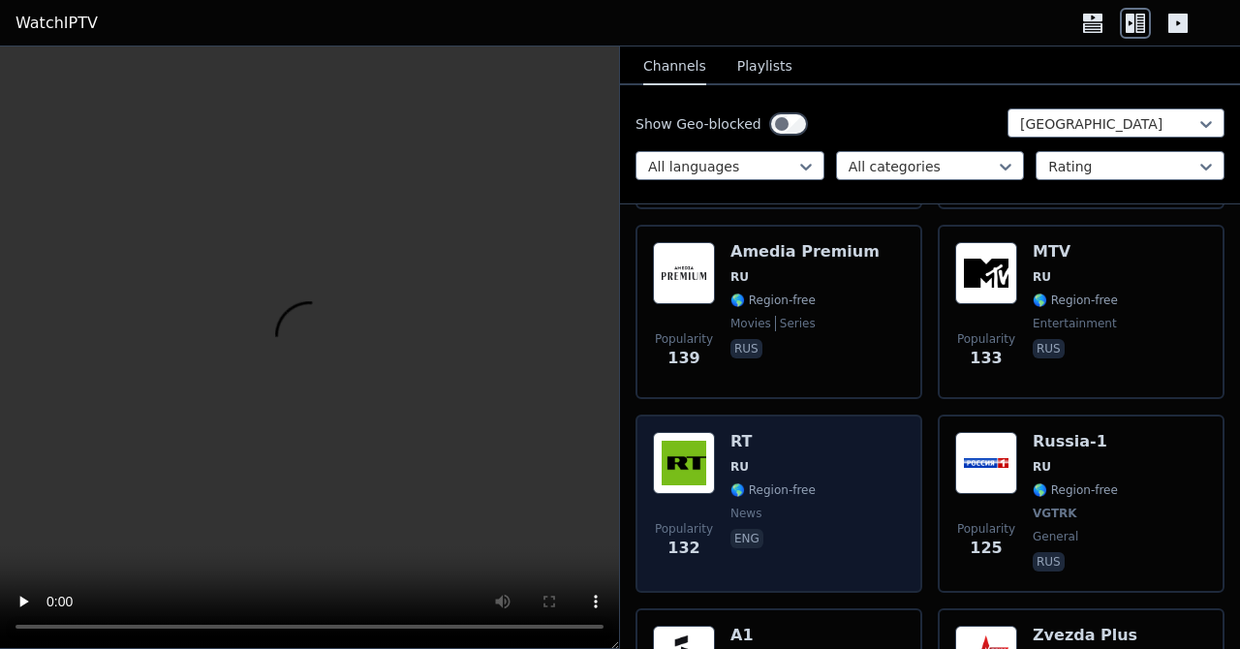
click at [840, 484] on div "Popularity 132 RT RU 🌎 Region-free news eng" at bounding box center [779, 503] width 252 height 143
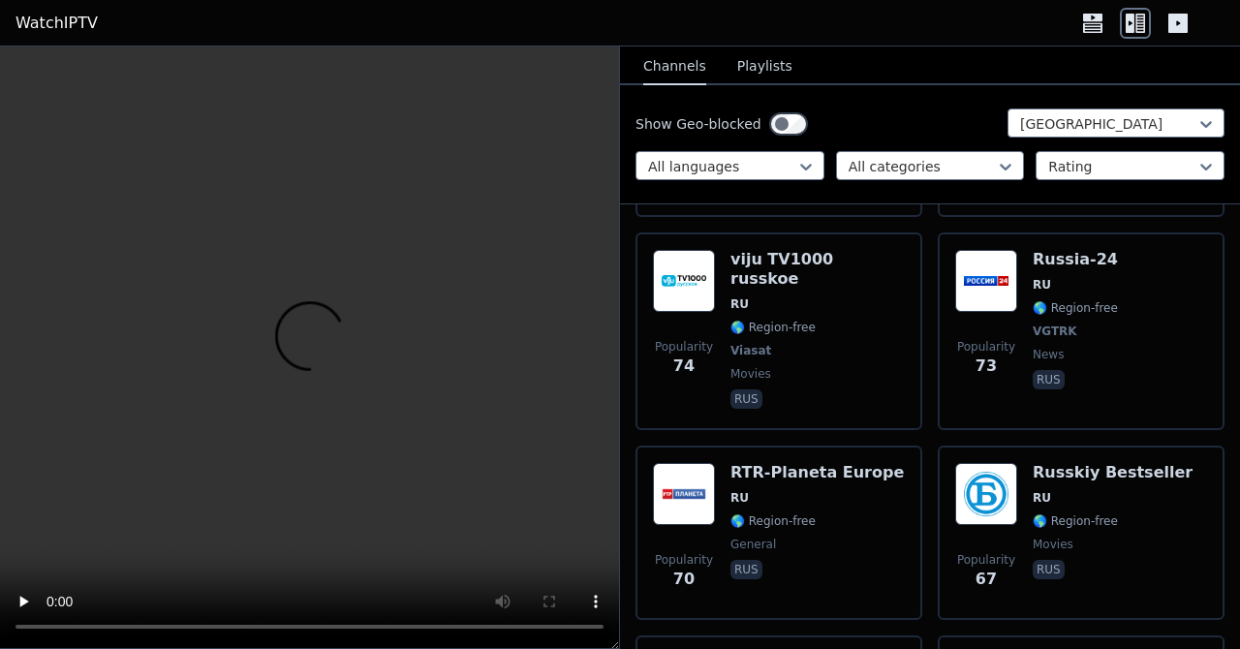
scroll to position [4834, 0]
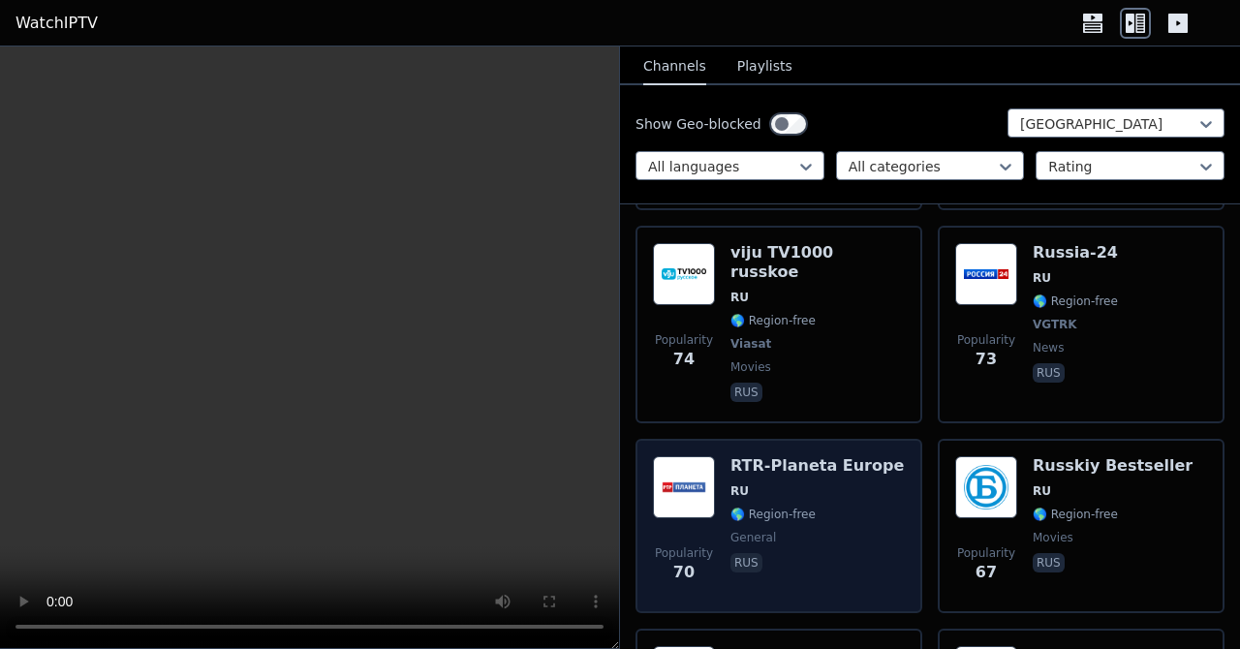
click at [797, 553] on span "rus" at bounding box center [817, 564] width 173 height 23
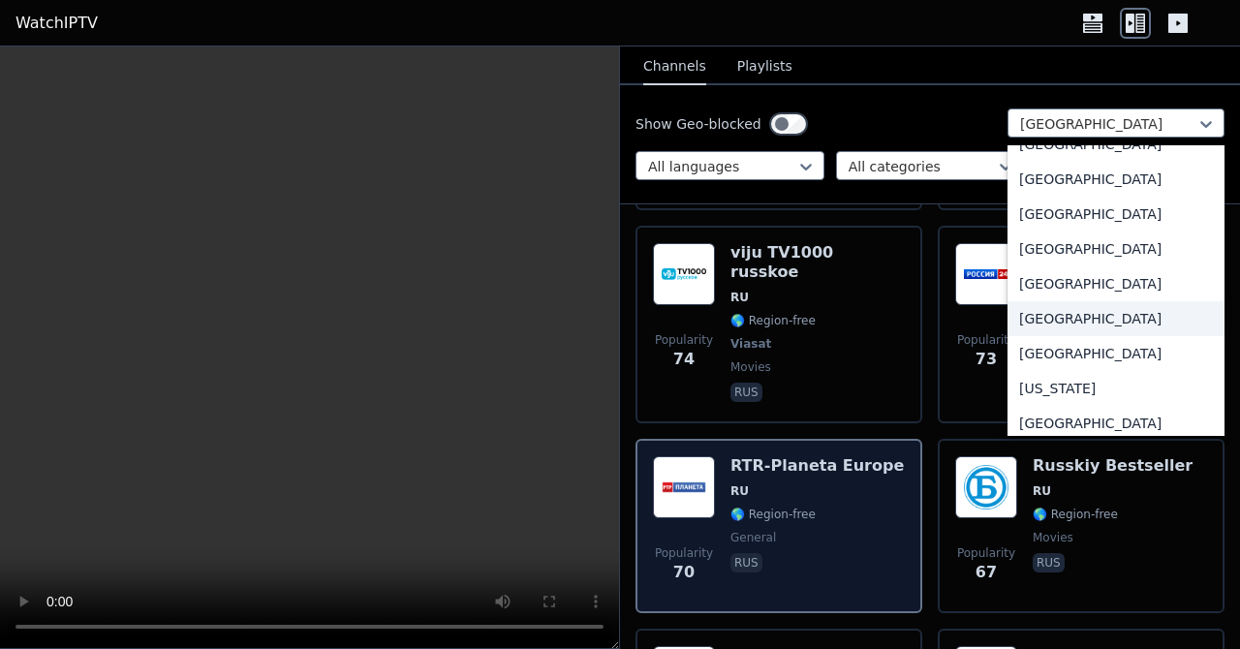
scroll to position [2205, 0]
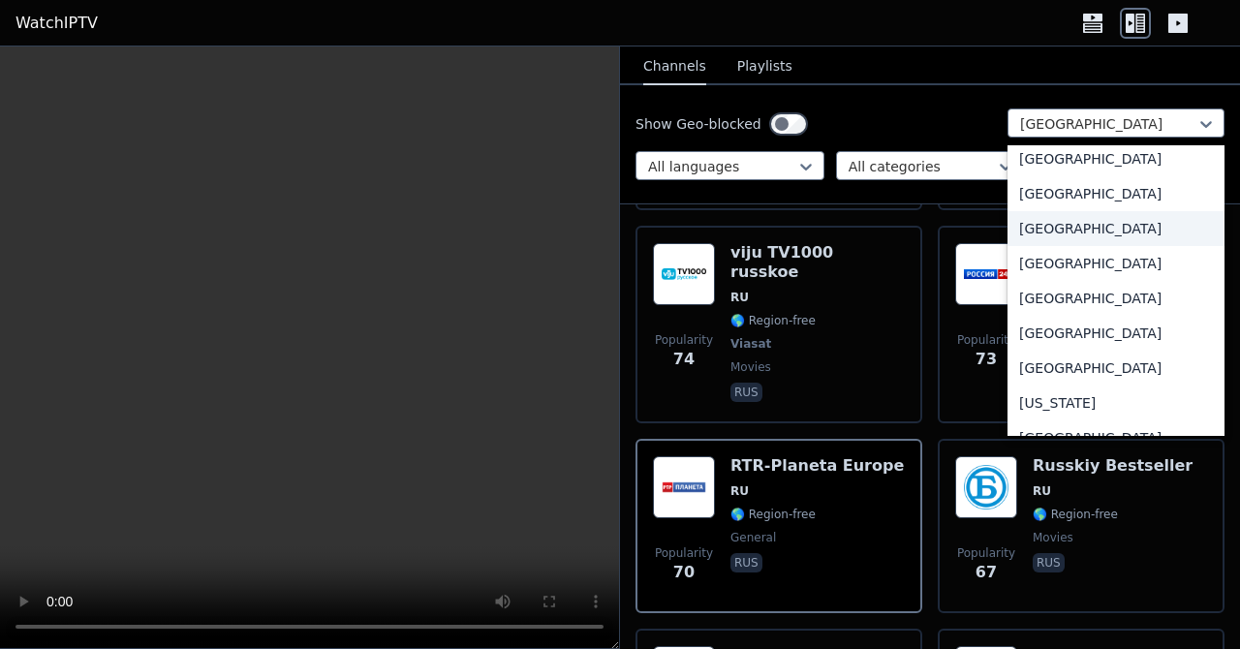
click at [1075, 246] on div "[GEOGRAPHIC_DATA]" at bounding box center [1116, 228] width 217 height 35
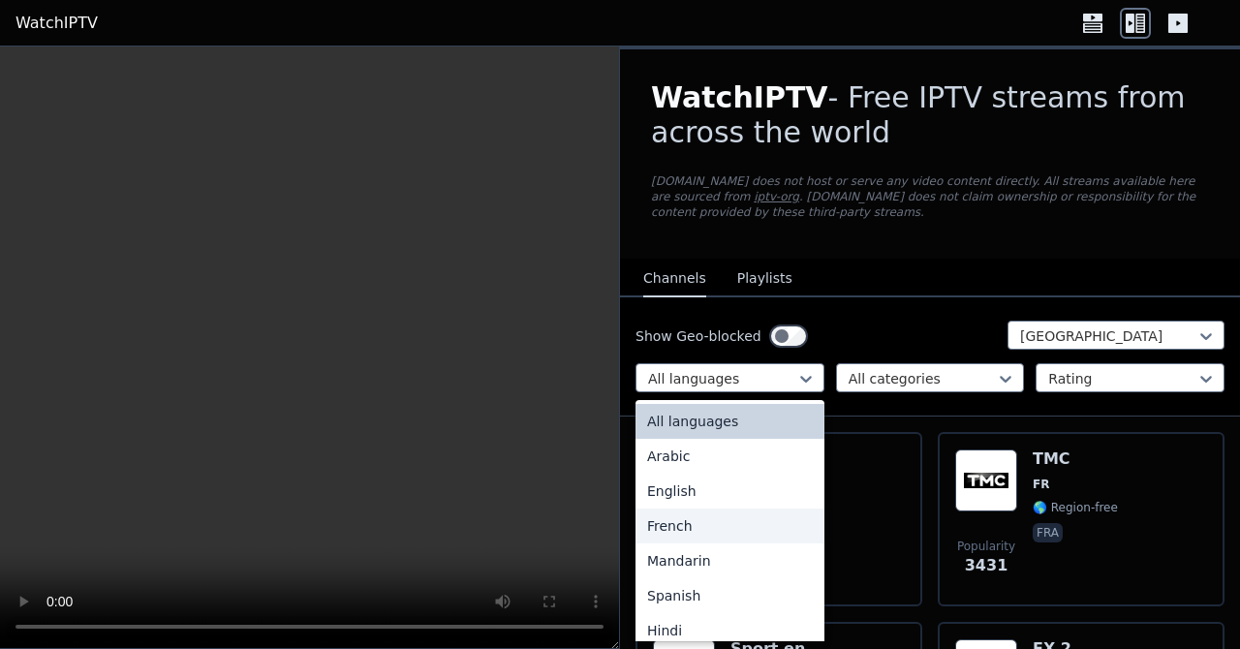
click at [716, 517] on div "French" at bounding box center [730, 526] width 189 height 35
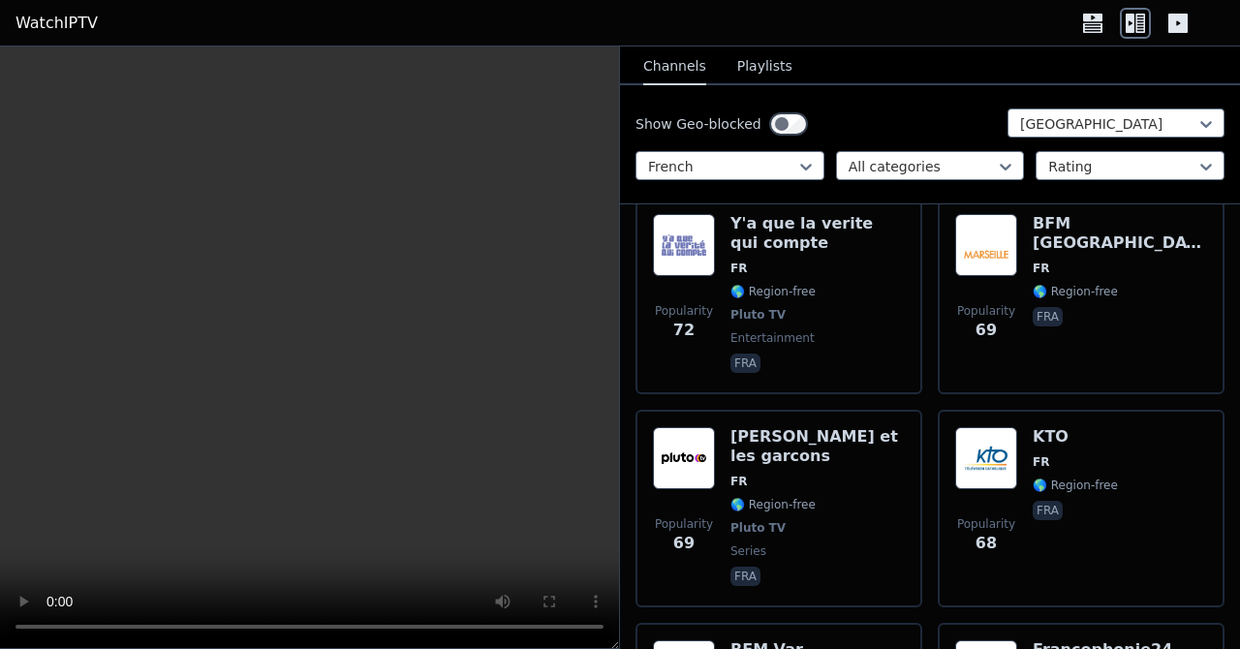
scroll to position [7382, 0]
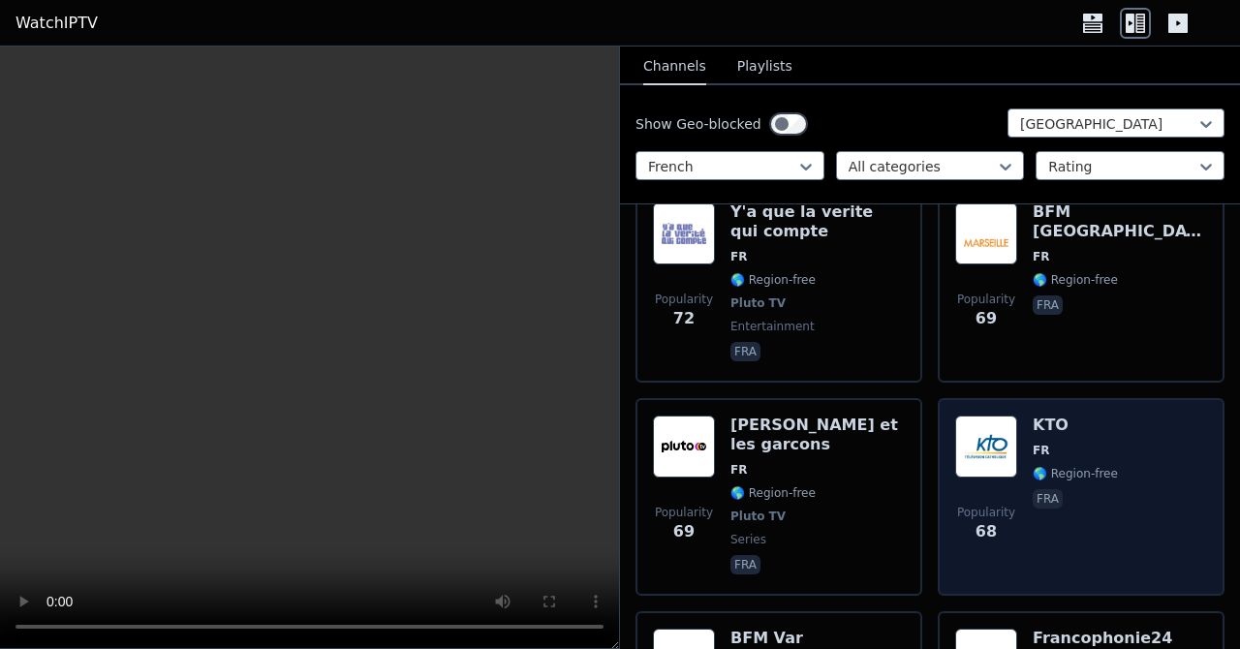
click at [1061, 416] on div "KTO FR 🌎 Region-free fra" at bounding box center [1075, 497] width 85 height 163
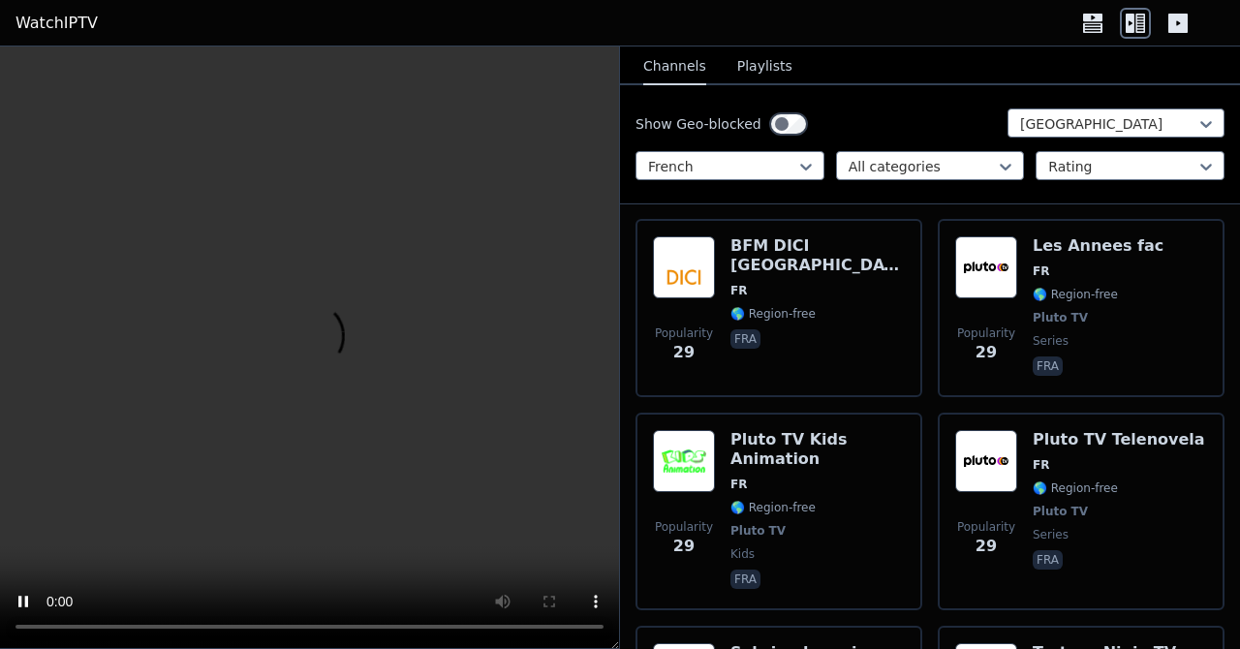
scroll to position [12762, 0]
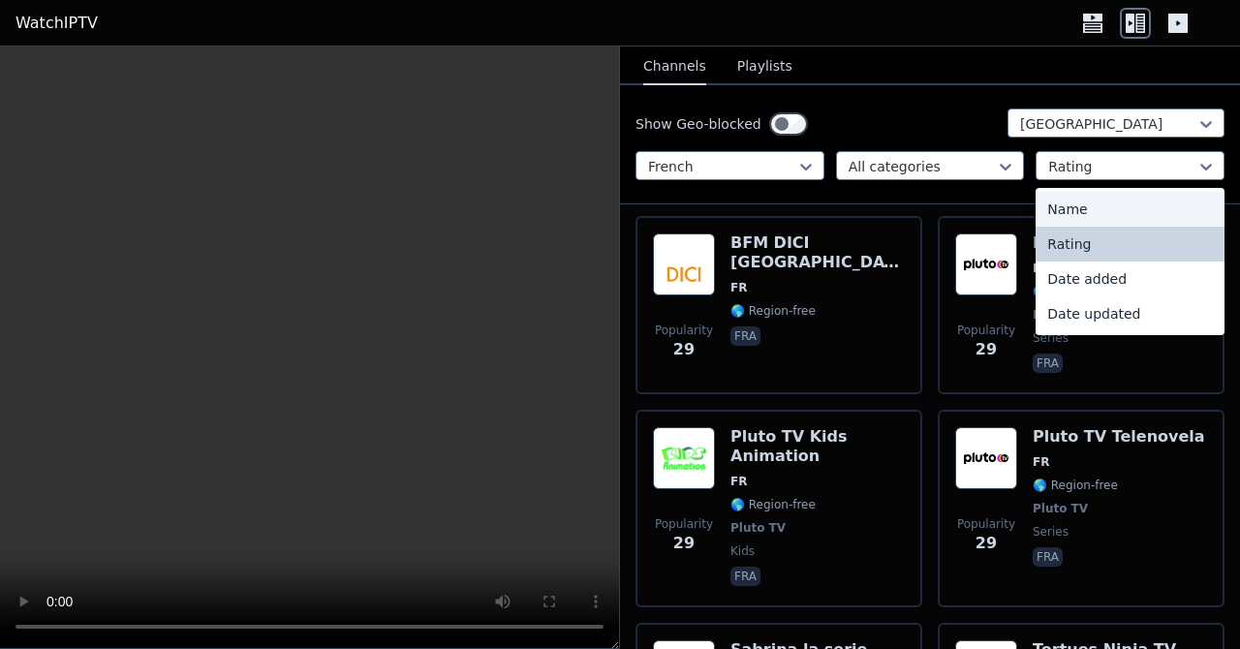
click at [1100, 214] on div "Name" at bounding box center [1130, 209] width 189 height 35
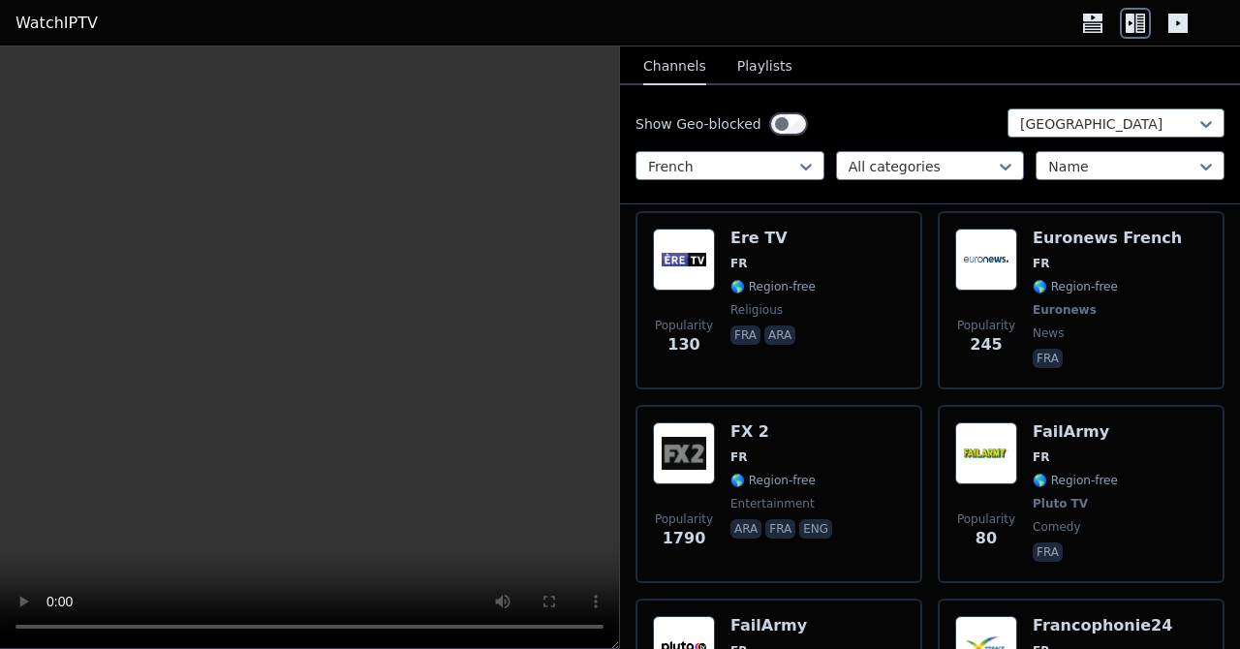
scroll to position [4890, 0]
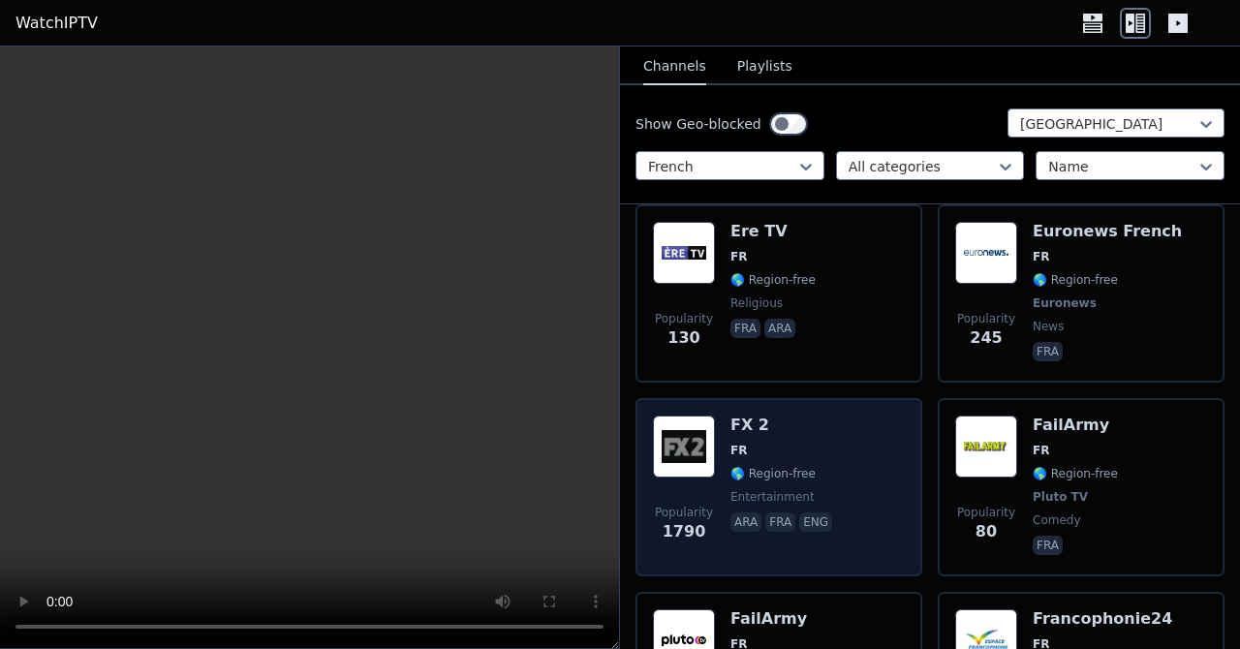
click at [816, 489] on span "entertainment" at bounding box center [784, 497] width 106 height 16
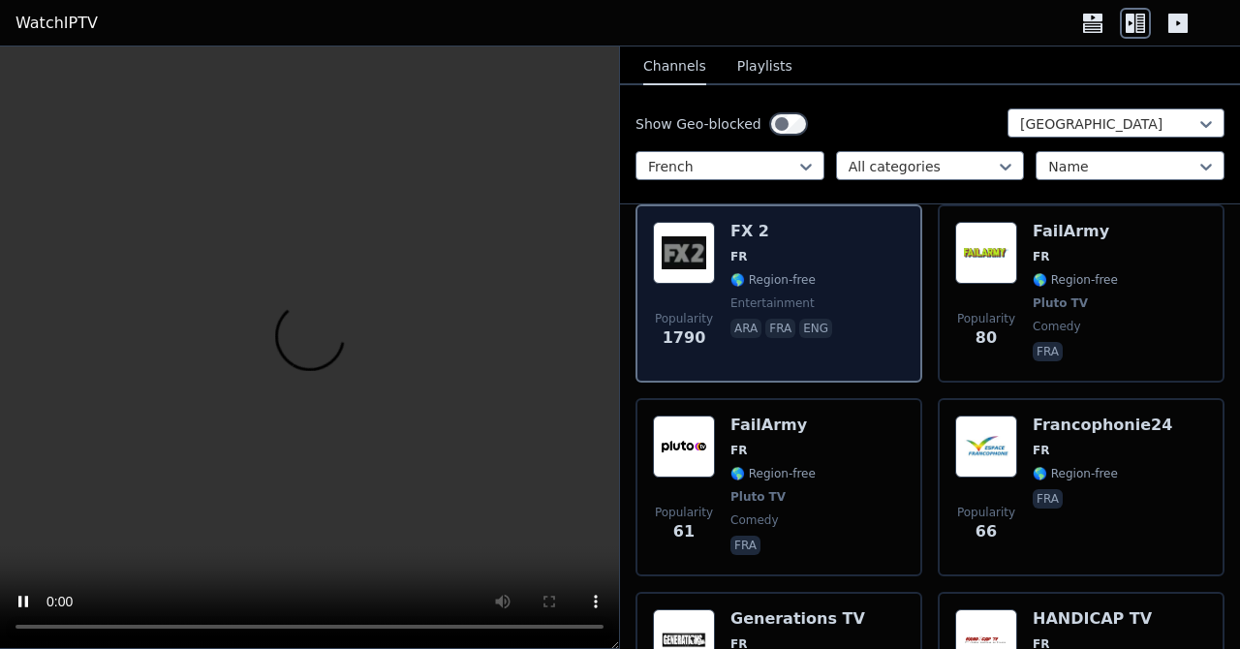
scroll to position [5085, 0]
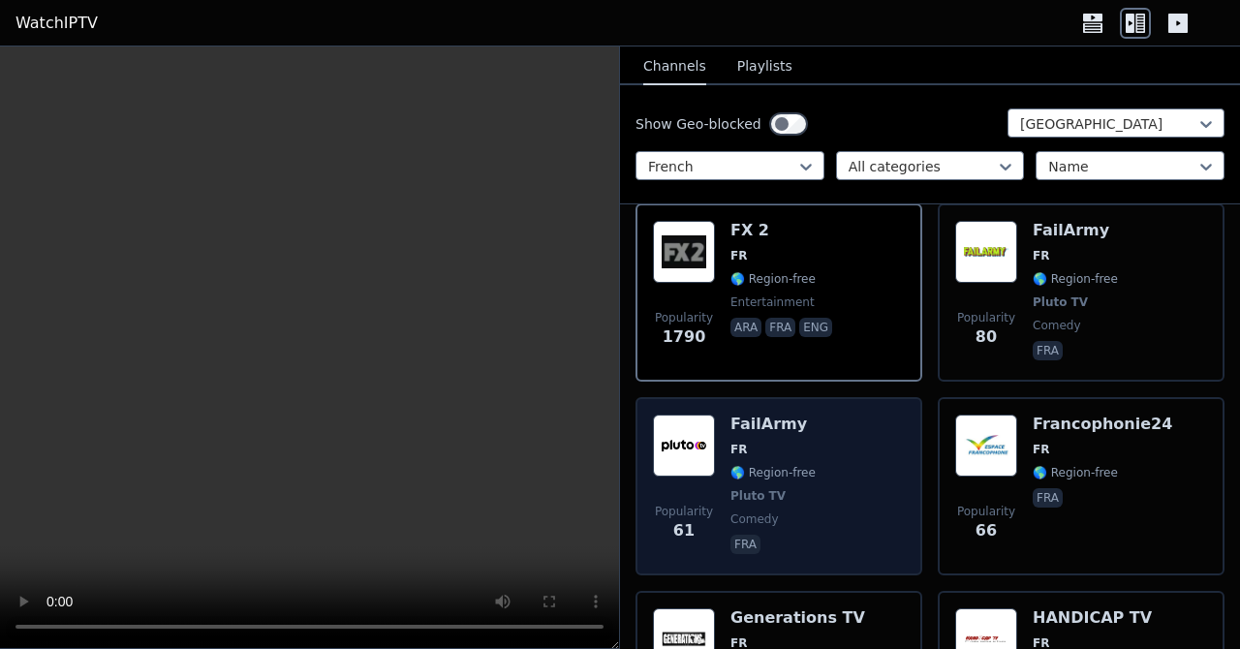
click at [821, 449] on div "Popularity 61 FailArmy FR 🌎 Region-free Pluto TV comedy fra" at bounding box center [779, 486] width 252 height 143
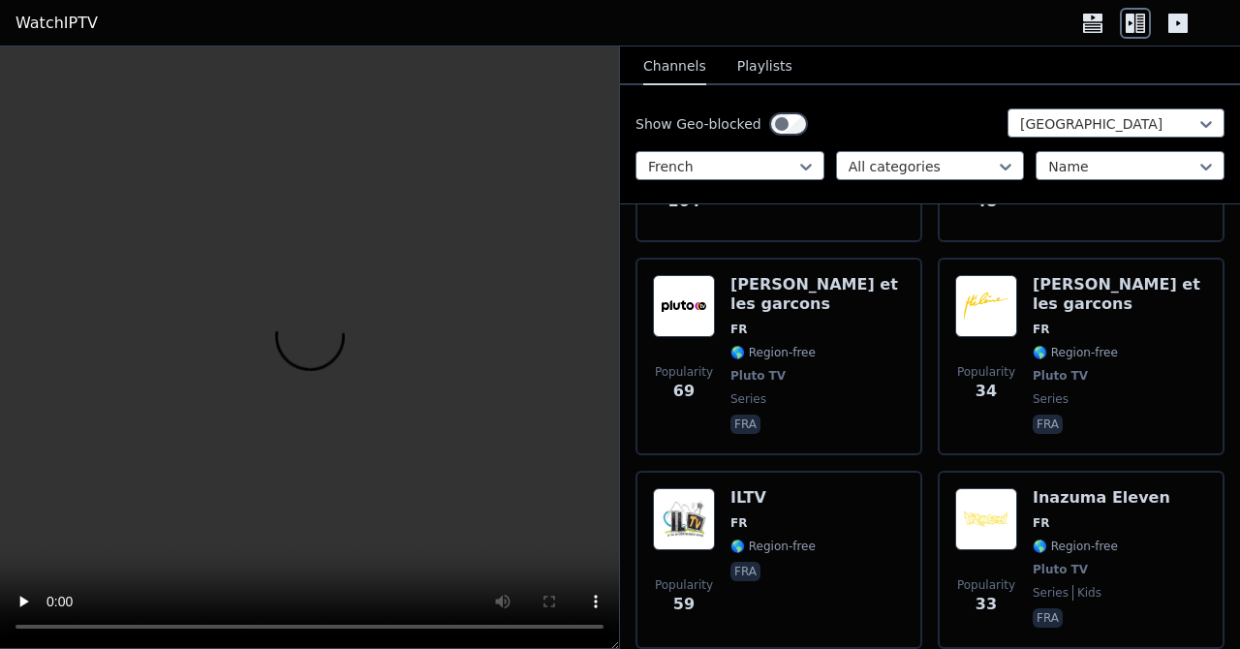
scroll to position [5628, 0]
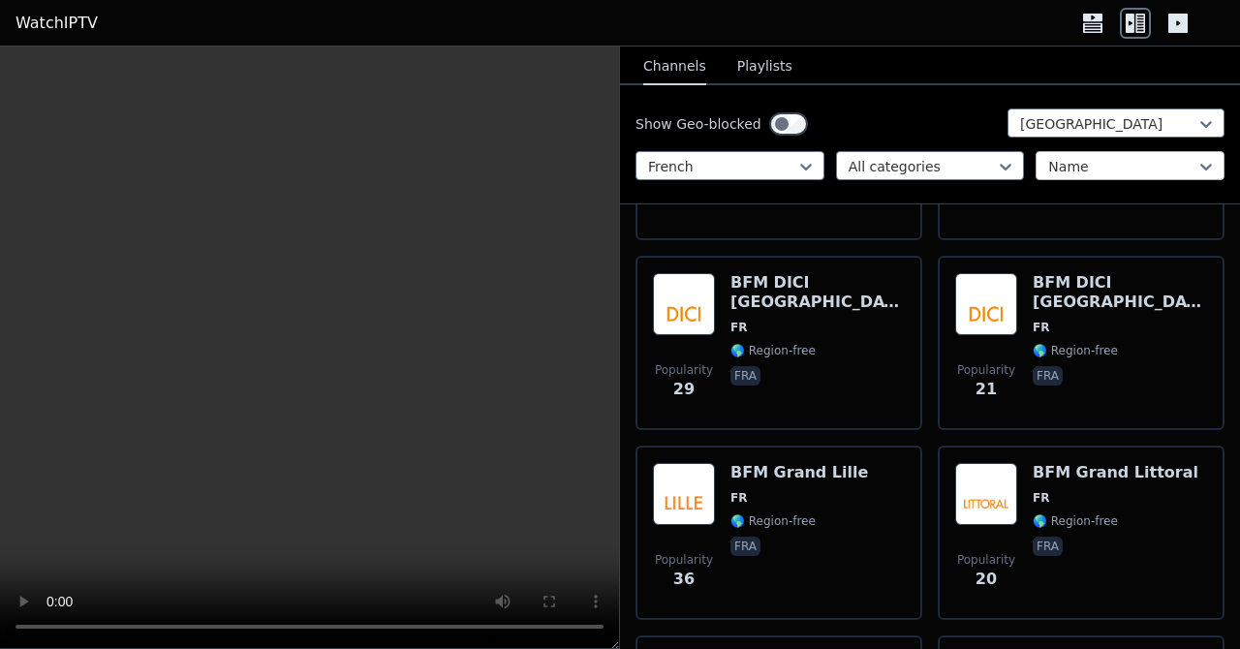
click at [1086, 163] on div at bounding box center [1122, 166] width 148 height 19
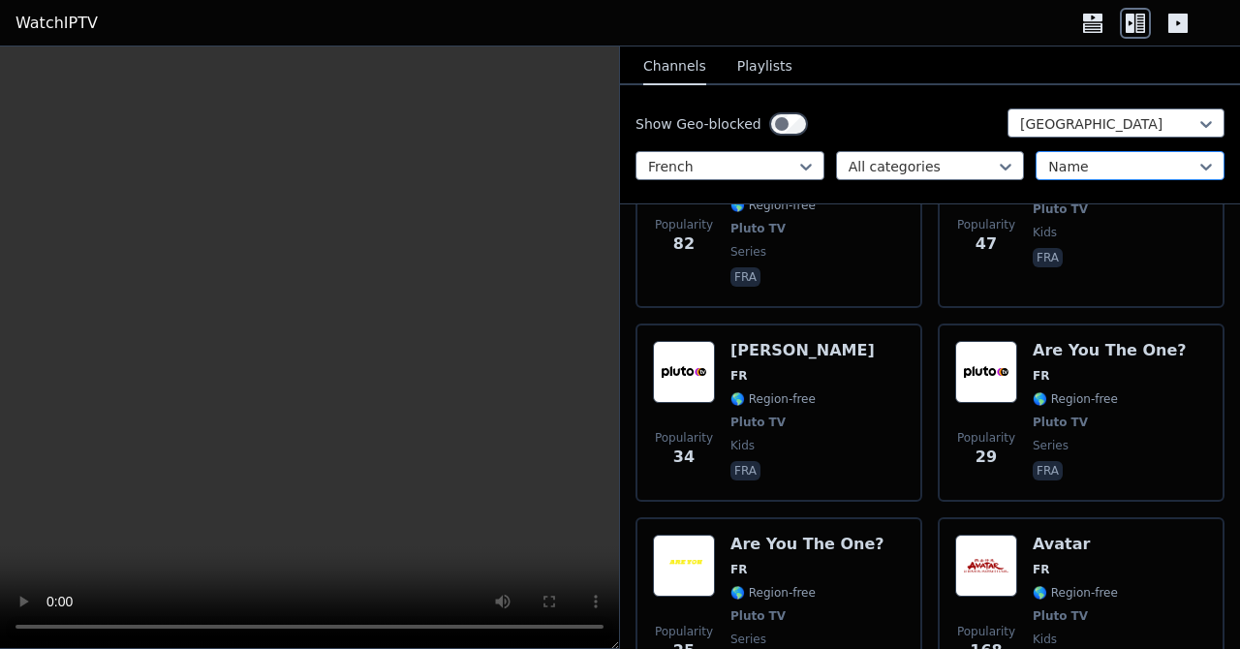
scroll to position [915, 0]
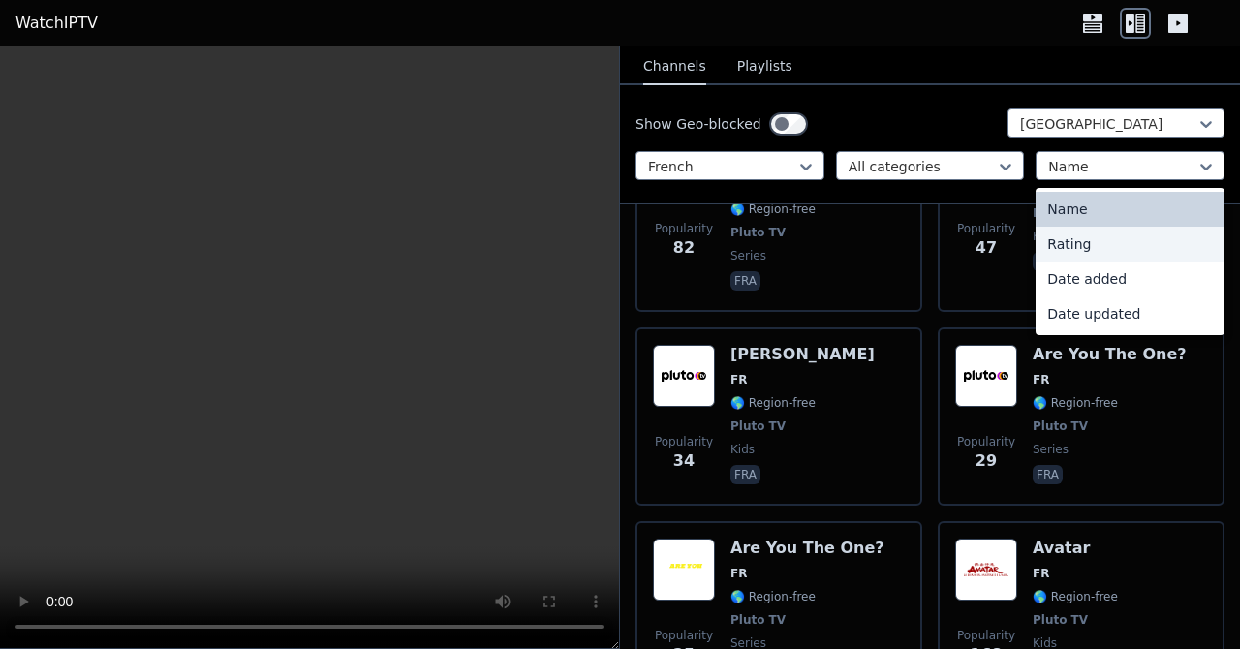
click at [1104, 229] on div "Rating" at bounding box center [1130, 244] width 189 height 35
